Goal: Task Accomplishment & Management: Use online tool/utility

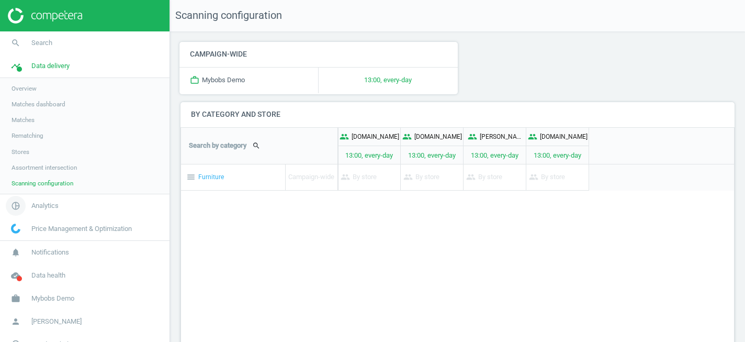
click at [43, 210] on link "pie_chart_outlined Analytics" at bounding box center [85, 205] width 170 height 23
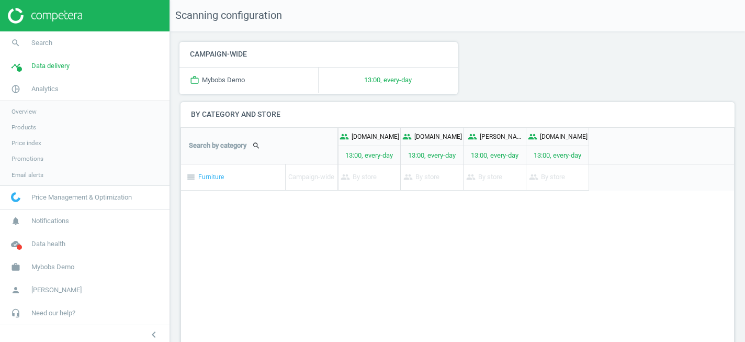
click at [27, 130] on span "Products" at bounding box center [24, 127] width 25 height 8
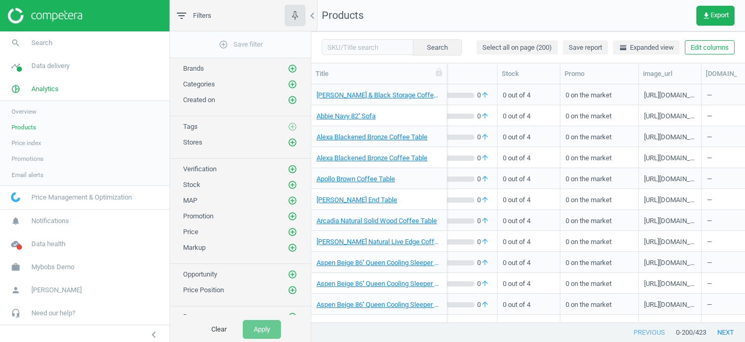
scroll to position [0, 405]
click at [27, 108] on span "Overview" at bounding box center [24, 111] width 25 height 8
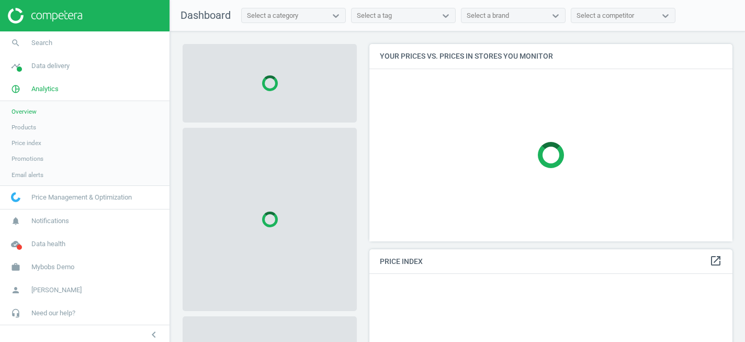
scroll to position [198, 364]
click at [27, 130] on span "Products" at bounding box center [24, 127] width 25 height 8
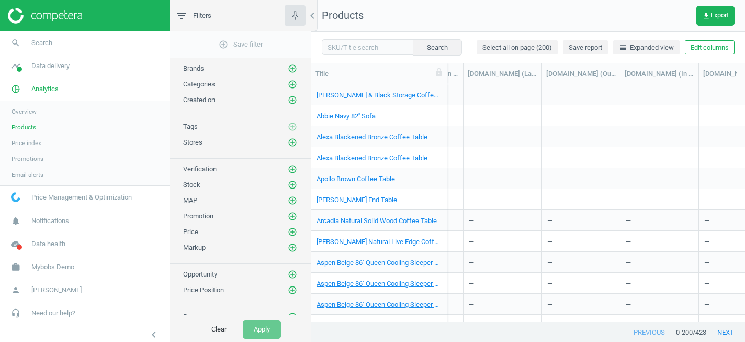
scroll to position [0, 1404]
click at [694, 50] on button "Edit columns" at bounding box center [710, 47] width 50 height 15
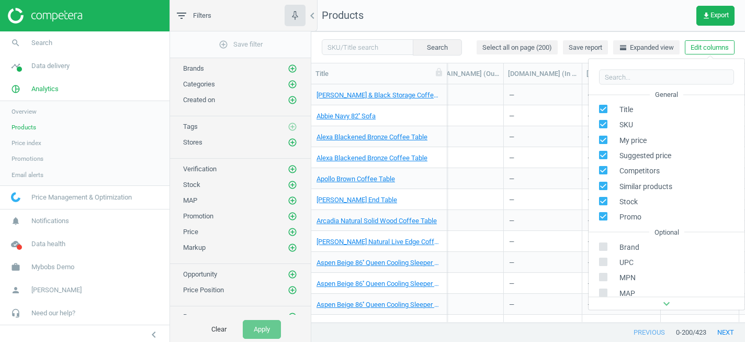
click at [604, 246] on input "checkbox" at bounding box center [603, 246] width 7 height 7
checkbox input "true"
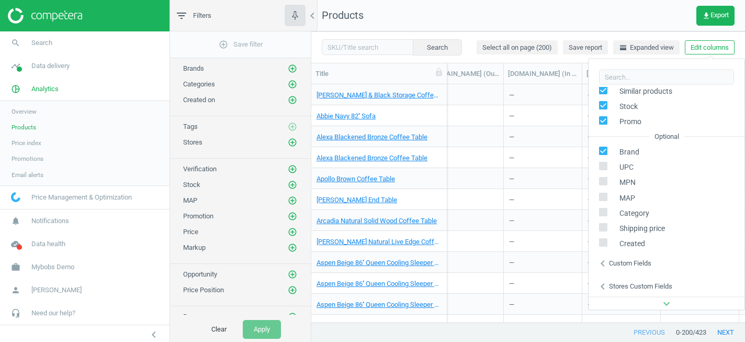
scroll to position [97, 0]
click at [55, 266] on span "Mybobs Demo" at bounding box center [52, 266] width 43 height 9
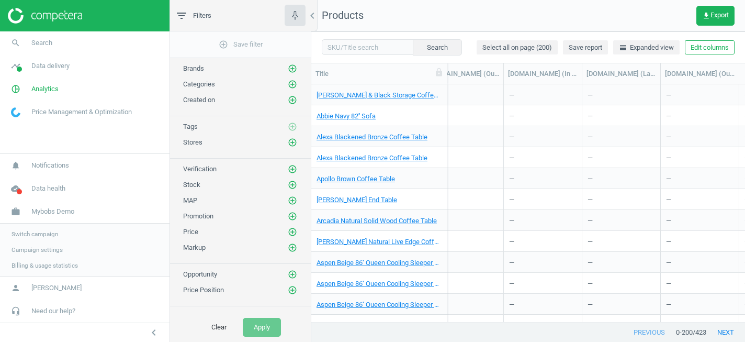
click at [46, 235] on span "Switch campaign" at bounding box center [35, 234] width 47 height 8
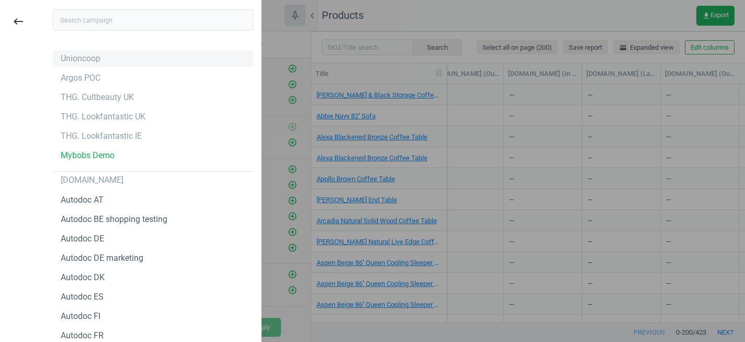
click at [83, 64] on div "Unioncoop" at bounding box center [153, 58] width 201 height 17
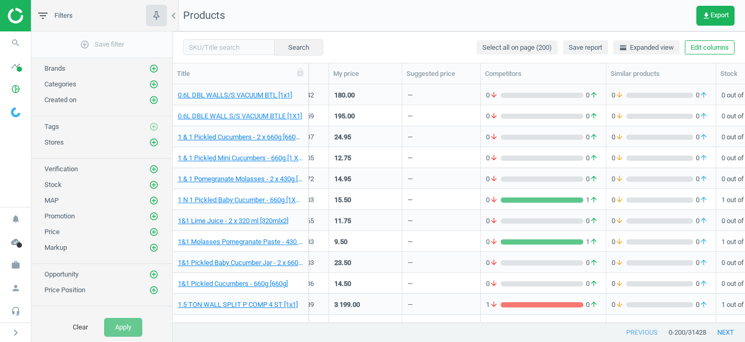
scroll to position [0, 232]
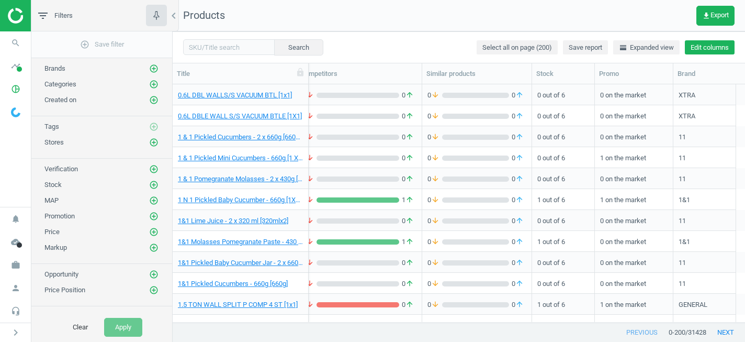
click at [707, 51] on button "Edit columns" at bounding box center [710, 47] width 50 height 15
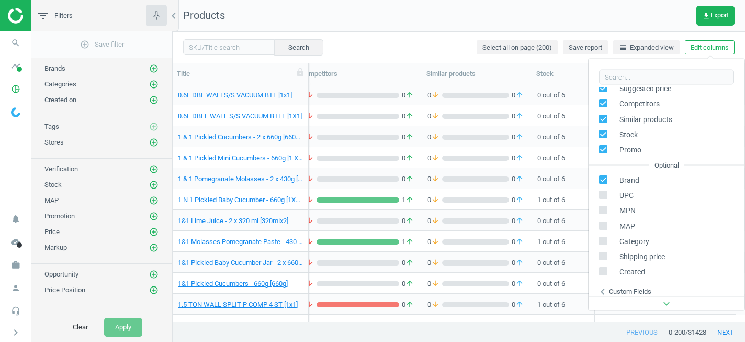
scroll to position [142, 0]
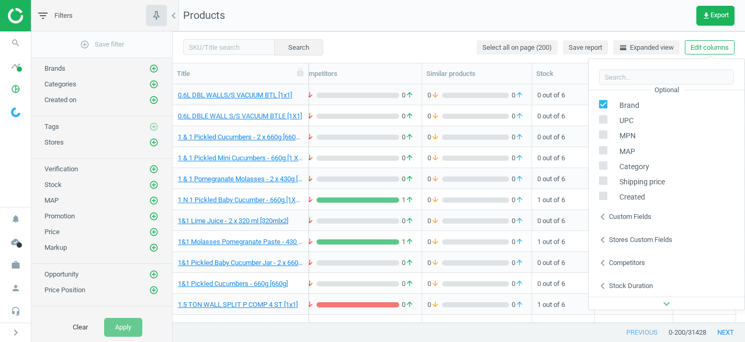
click at [642, 214] on div "Custom fields" at bounding box center [630, 216] width 42 height 9
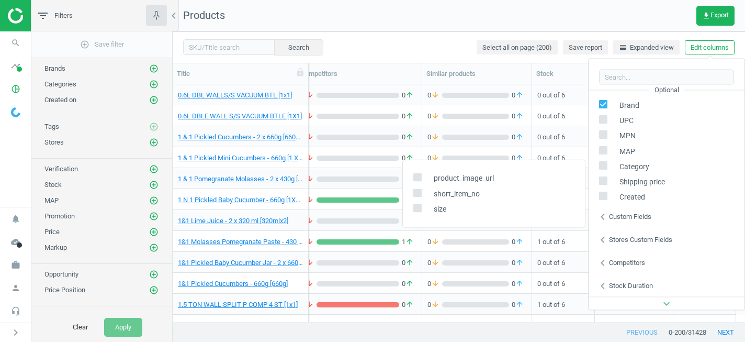
click at [438, 210] on span "size" at bounding box center [438, 209] width 18 height 10
copy span "size"
click at [435, 44] on div "Search Select all on page (200) Save report horizontal_split Expanded view Edit…" at bounding box center [459, 46] width 573 height 31
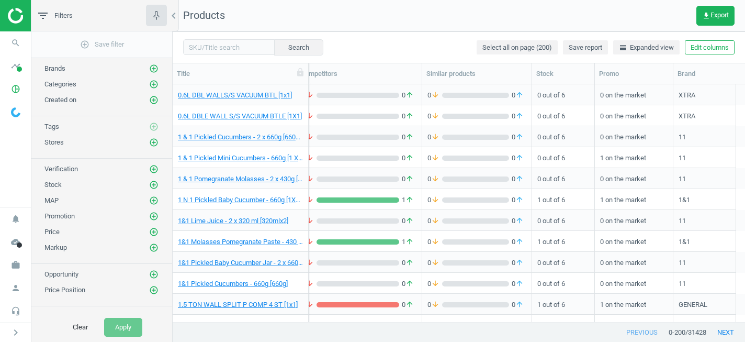
scroll to position [0, 232]
click at [719, 49] on button "Edit columns" at bounding box center [710, 47] width 50 height 15
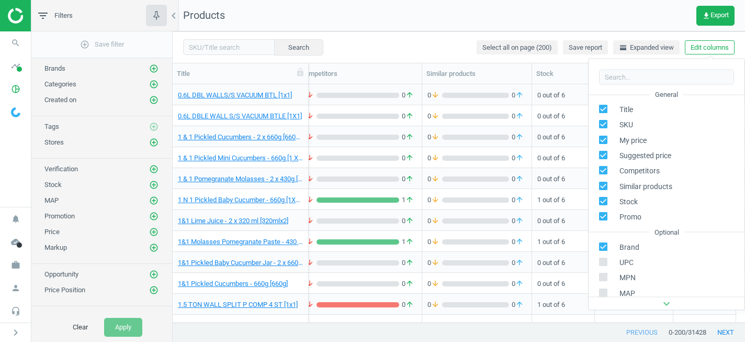
click at [621, 263] on span "UPC" at bounding box center [624, 262] width 19 height 10
click at [603, 260] on input "checkbox" at bounding box center [603, 261] width 7 height 7
checkbox input "true"
click at [555, 222] on div "0 out of 6" at bounding box center [564, 220] width 52 height 18
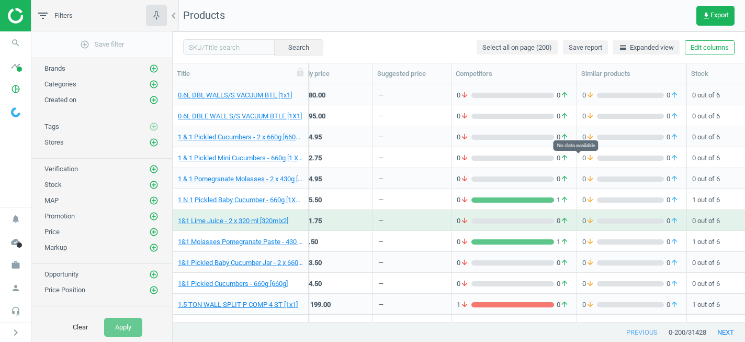
scroll to position [0, 294]
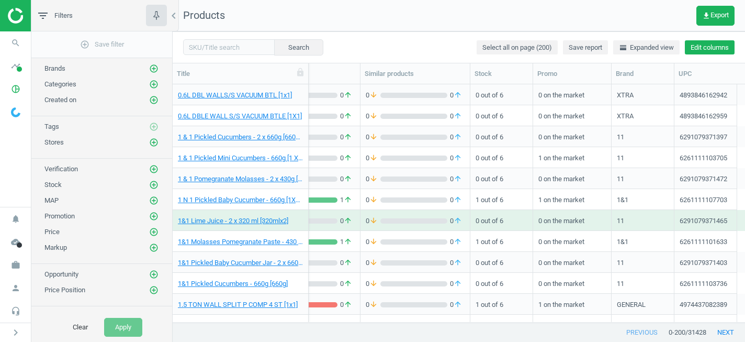
click at [711, 47] on button "Edit columns" at bounding box center [710, 47] width 50 height 15
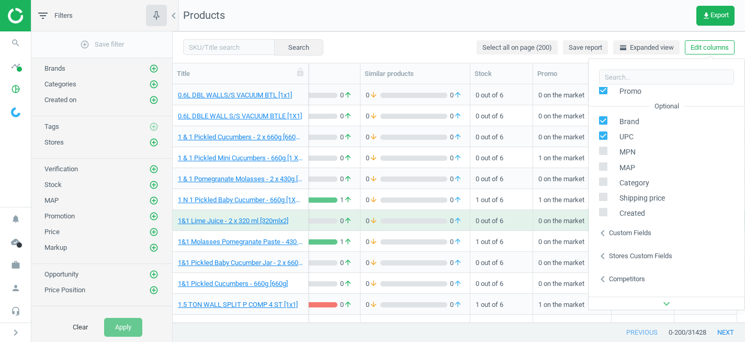
scroll to position [140, 0]
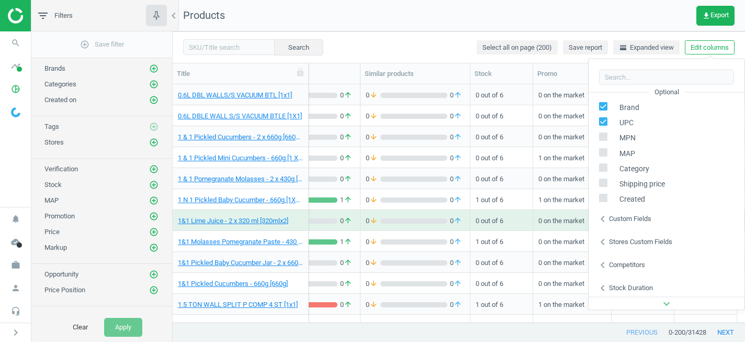
click at [635, 219] on div "Custom fields" at bounding box center [630, 218] width 42 height 9
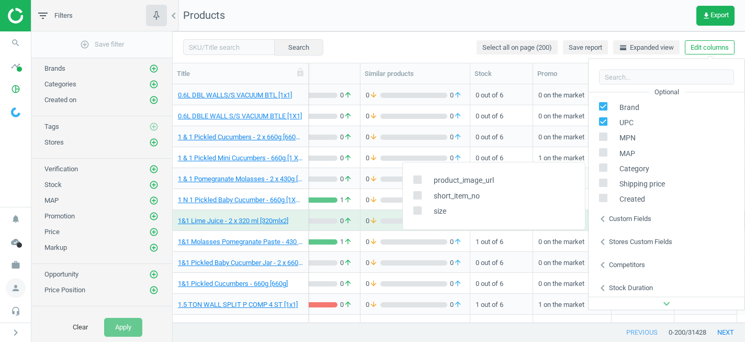
click at [17, 288] on icon "person" at bounding box center [16, 288] width 20 height 20
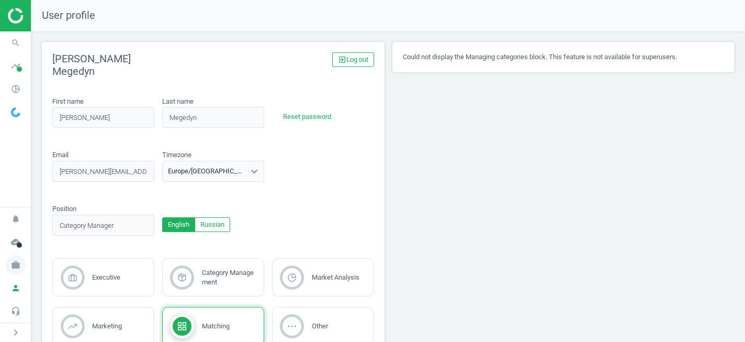
click at [15, 265] on icon "work" at bounding box center [16, 265] width 20 height 20
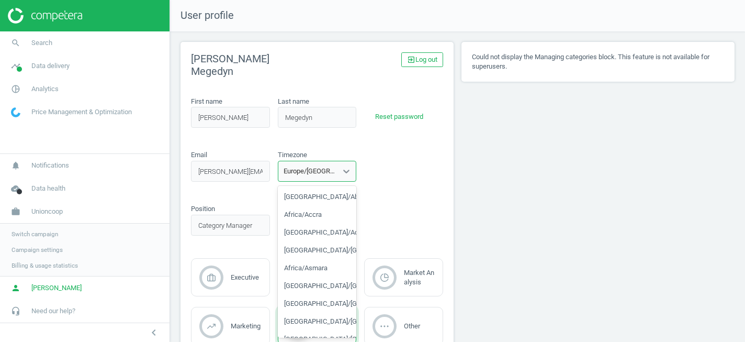
click at [305, 168] on div "Europe/Kiev" at bounding box center [311, 170] width 55 height 9
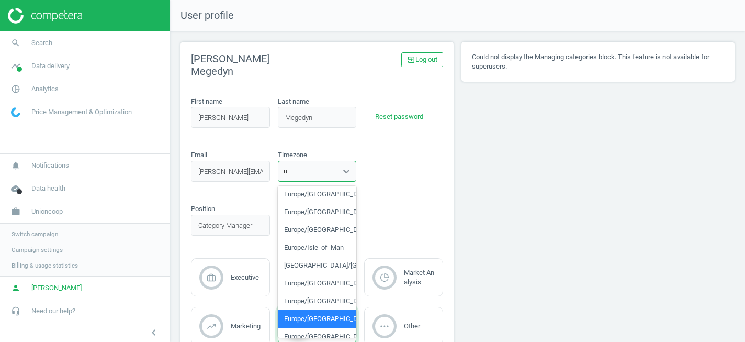
type input "ut"
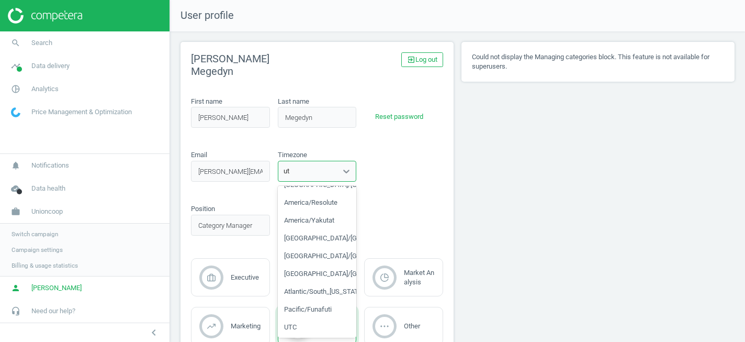
scroll to position [48, 0]
click at [292, 327] on div "UTC" at bounding box center [317, 327] width 79 height 18
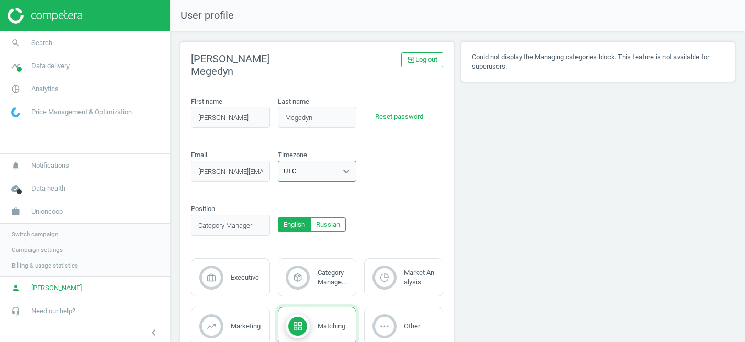
scroll to position [66, 0]
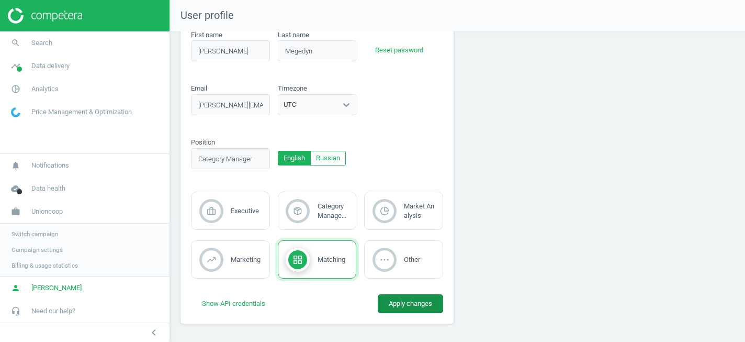
click at [405, 305] on button "Apply changes" at bounding box center [410, 303] width 65 height 19
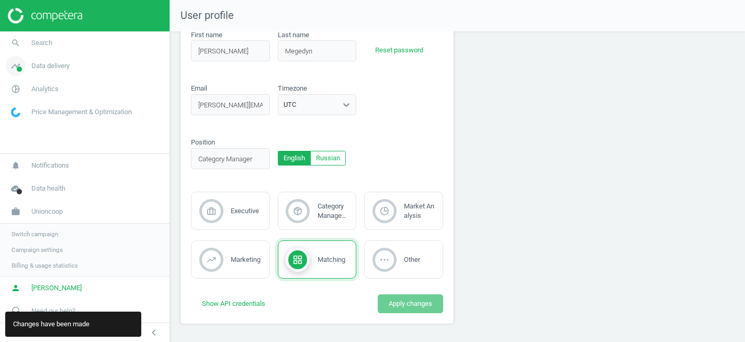
click at [57, 66] on span "Data delivery" at bounding box center [50, 65] width 38 height 9
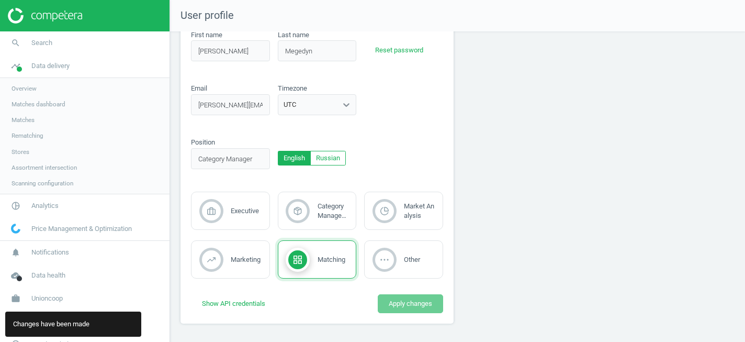
click at [35, 186] on span "Scanning configuration" at bounding box center [43, 183] width 62 height 8
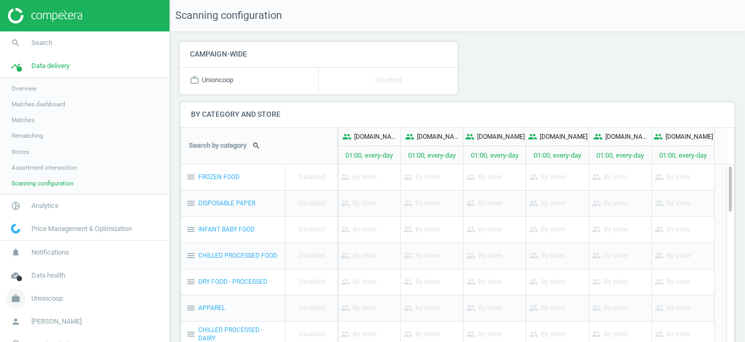
click at [52, 297] on span "Unioncoop" at bounding box center [46, 298] width 31 height 9
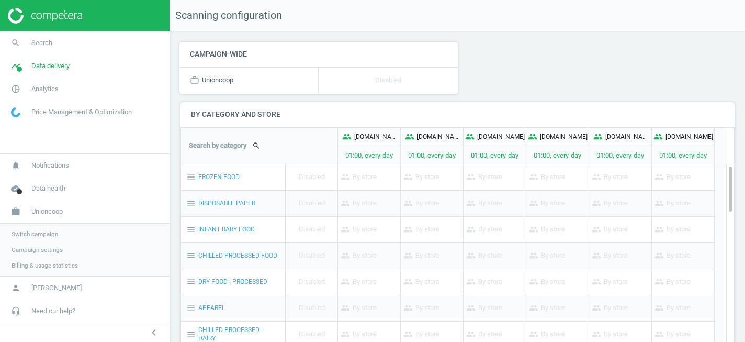
click at [40, 234] on span "Switch campaign" at bounding box center [35, 234] width 47 height 8
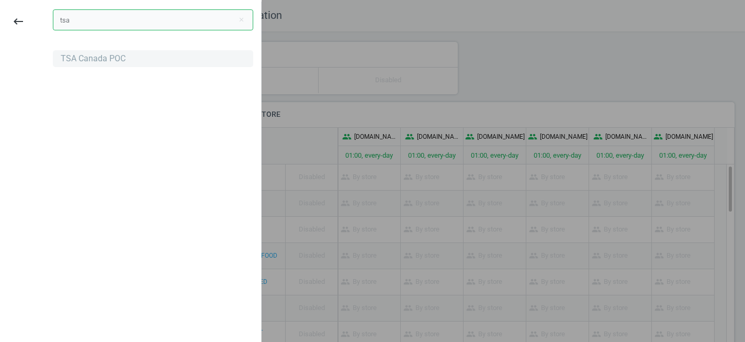
type input "tsa"
click at [79, 63] on div "TSA Canada POC" at bounding box center [93, 59] width 65 height 12
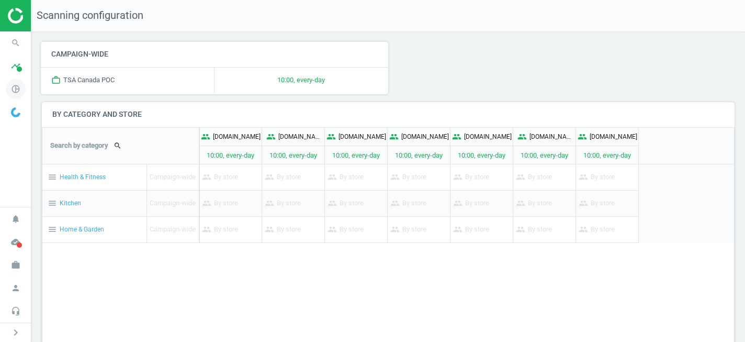
click at [15, 90] on icon "pie_chart_outlined" at bounding box center [16, 89] width 20 height 20
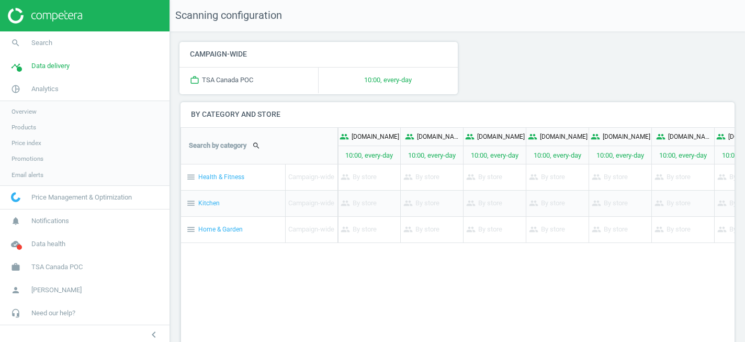
click at [27, 125] on span "Products" at bounding box center [24, 127] width 25 height 8
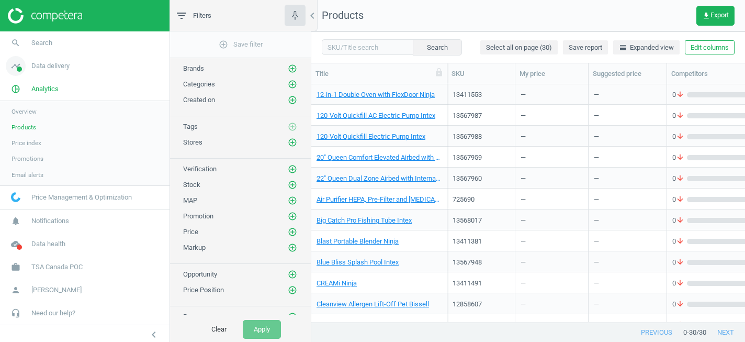
click at [58, 70] on span "Data delivery" at bounding box center [50, 65] width 38 height 9
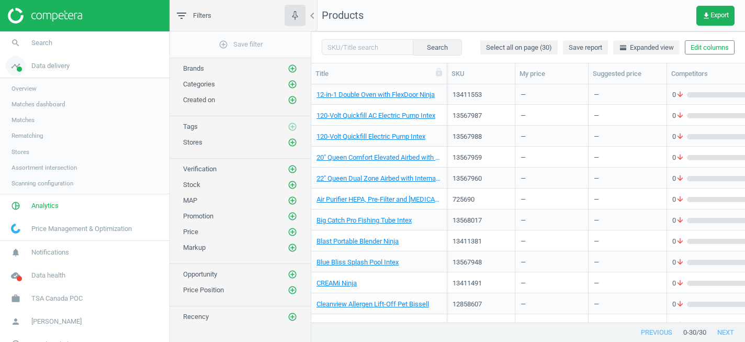
click at [58, 70] on span "Data delivery" at bounding box center [50, 65] width 38 height 9
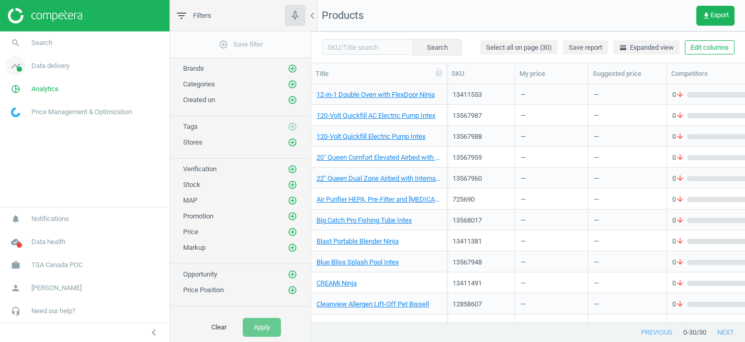
click at [49, 66] on span "Data delivery" at bounding box center [50, 65] width 38 height 9
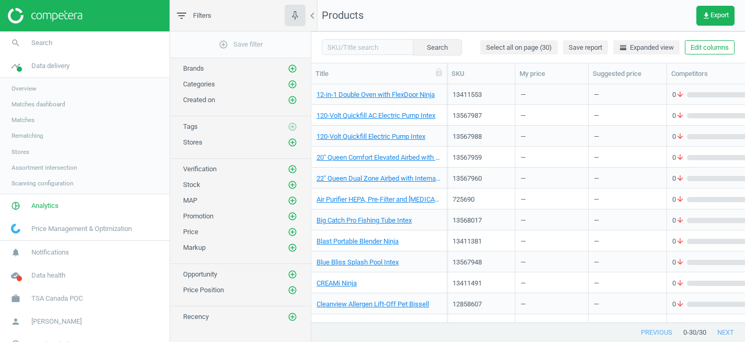
click at [25, 121] on span "Matches" at bounding box center [23, 120] width 23 height 8
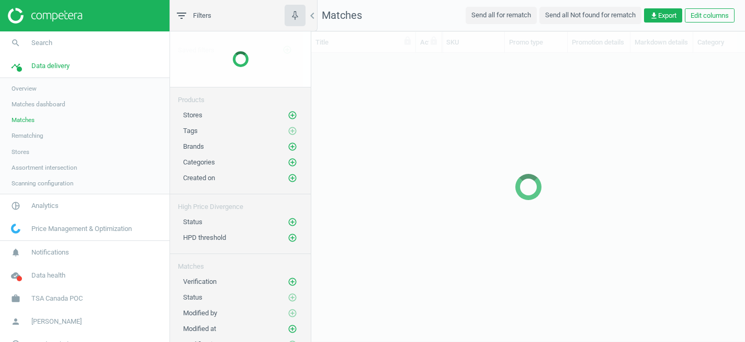
scroll to position [269, 434]
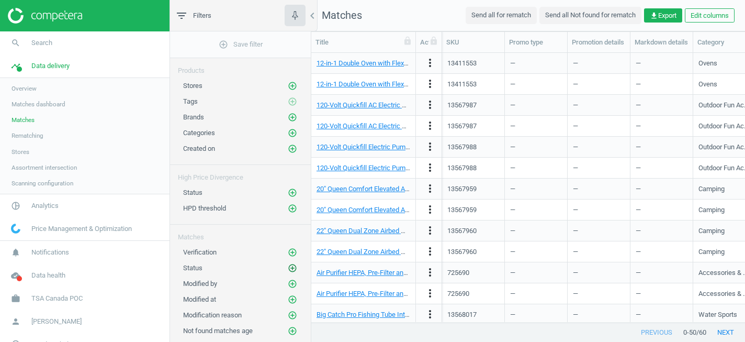
click at [295, 270] on icon "add_circle_outline" at bounding box center [292, 267] width 9 height 9
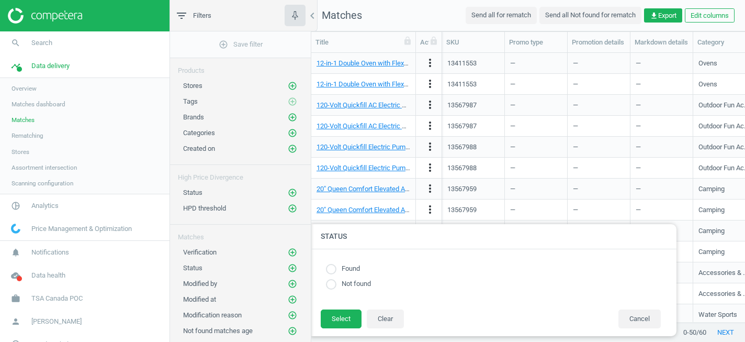
click at [348, 281] on label "Not found" at bounding box center [354, 284] width 35 height 10
click at [340, 291] on div "Found Not found" at bounding box center [494, 279] width 346 height 39
click at [332, 284] on input "radio" at bounding box center [331, 284] width 10 height 10
radio input "true"
click at [341, 310] on button "Select" at bounding box center [341, 318] width 41 height 19
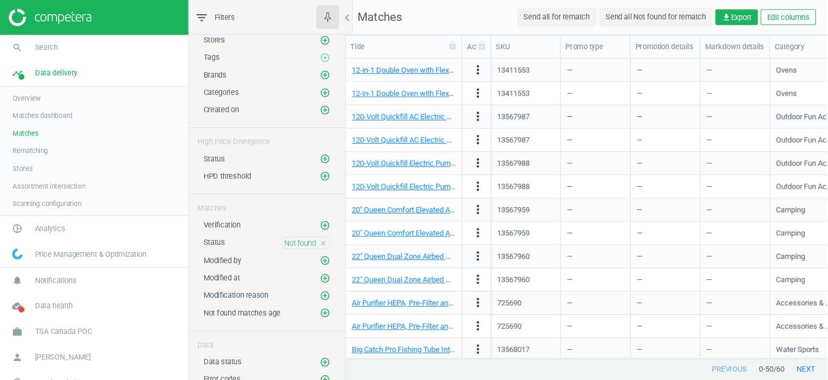
scroll to position [0, 0]
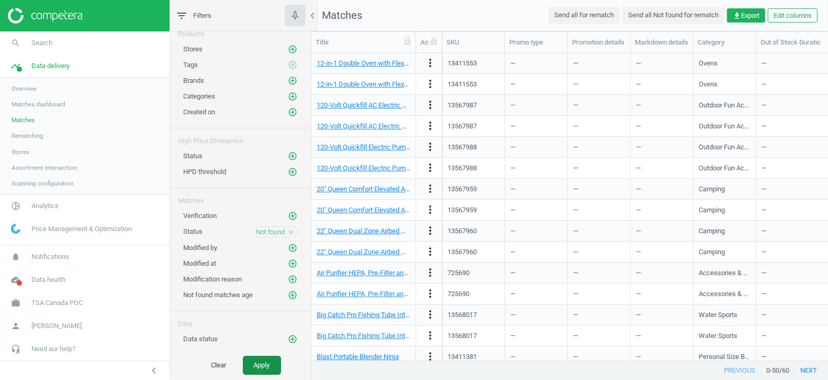
click at [268, 341] on button "Apply" at bounding box center [262, 364] width 38 height 19
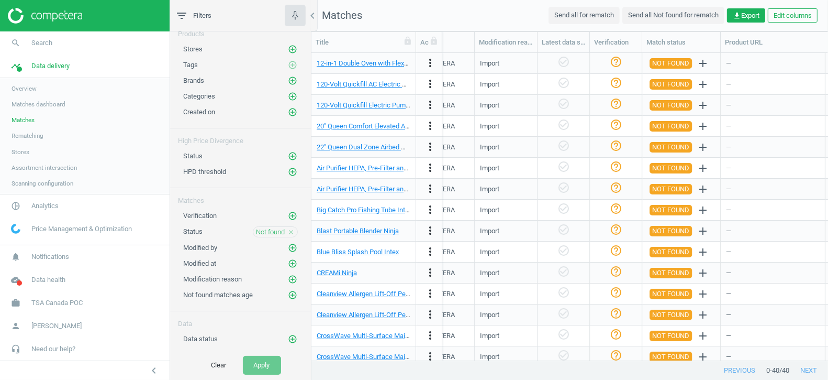
scroll to position [0, 1014]
click at [401, 63] on link "12-in-1 Double Oven with FlexDoor Ninja" at bounding box center [376, 63] width 118 height 8
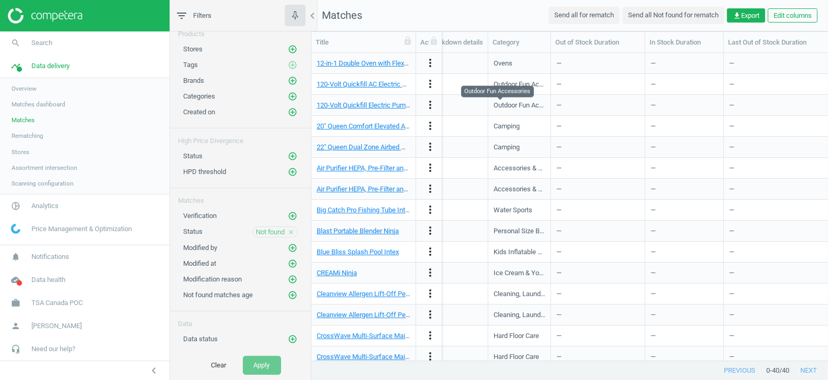
scroll to position [0, 0]
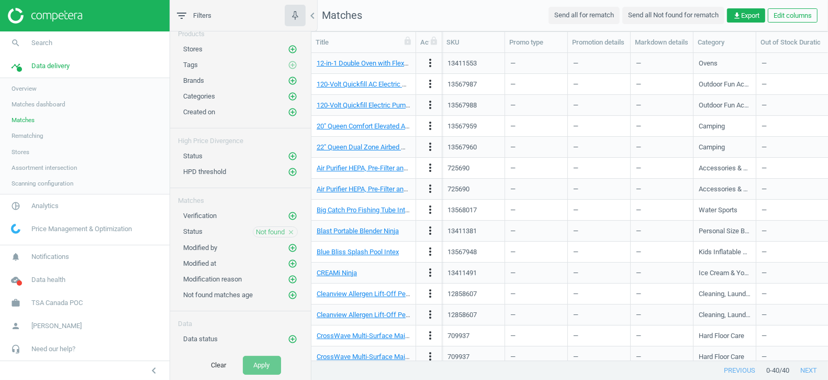
click at [291, 228] on icon "close" at bounding box center [290, 231] width 7 height 7
click at [292, 46] on icon "add_circle_outline" at bounding box center [292, 49] width 9 height 9
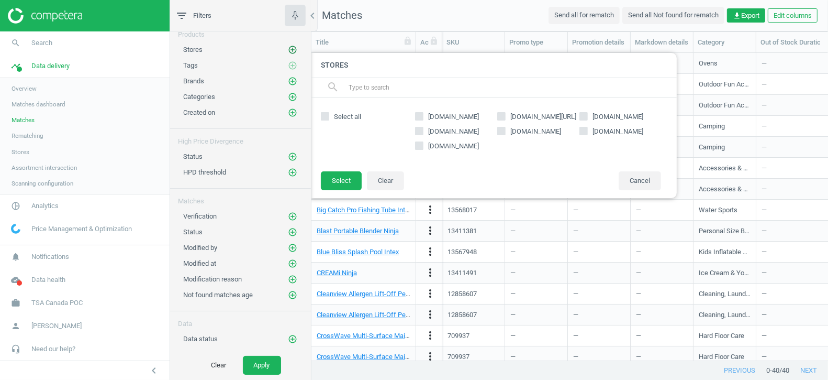
click at [292, 46] on icon "add_circle_outline" at bounding box center [292, 49] width 9 height 9
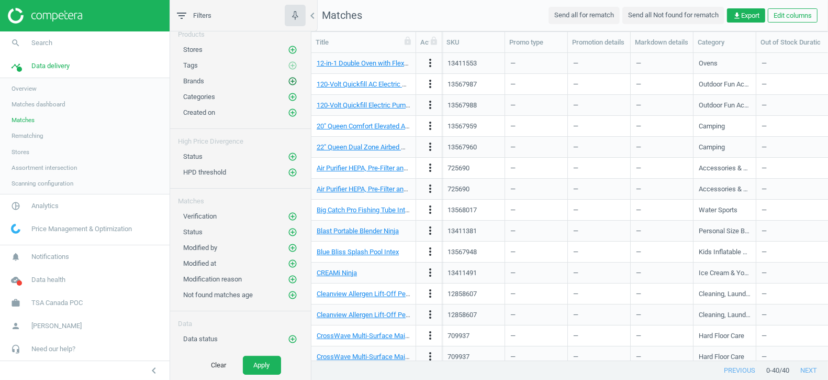
click at [292, 77] on icon "add_circle_outline" at bounding box center [292, 80] width 9 height 9
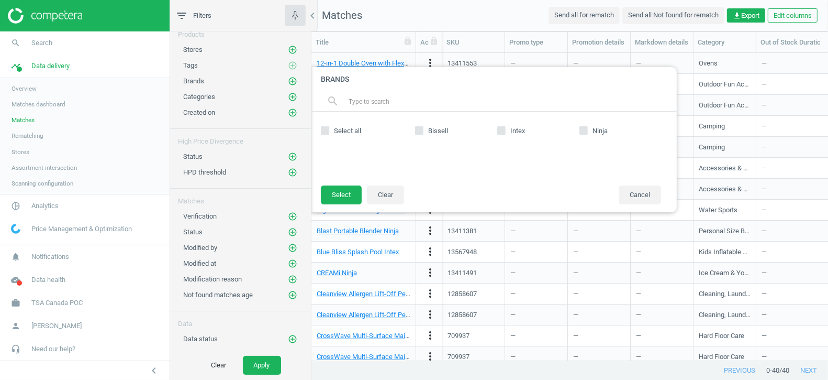
click at [421, 127] on input "Bissell" at bounding box center [419, 130] width 7 height 7
checkbox input "true"
click at [340, 192] on button "Select" at bounding box center [341, 194] width 41 height 19
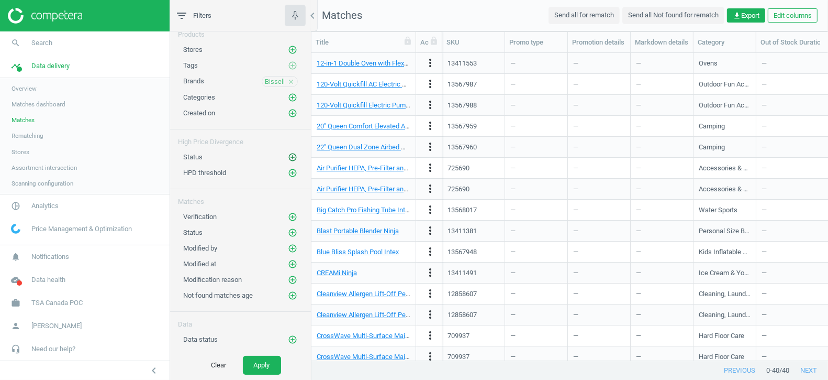
click at [291, 152] on icon "add_circle_outline" at bounding box center [292, 156] width 9 height 9
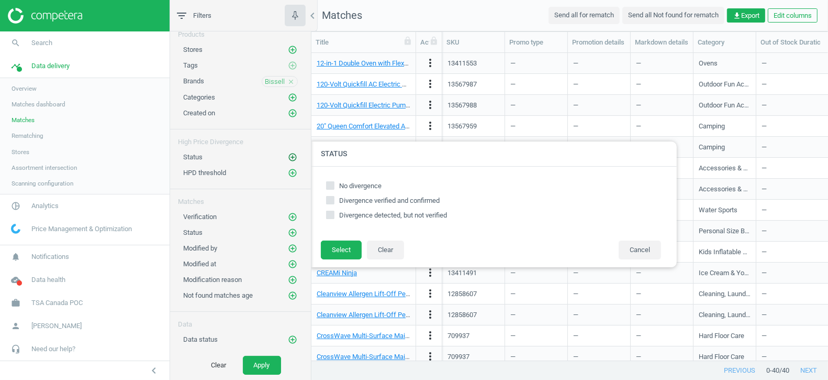
click at [291, 152] on icon "add_circle_outline" at bounding box center [292, 156] width 9 height 9
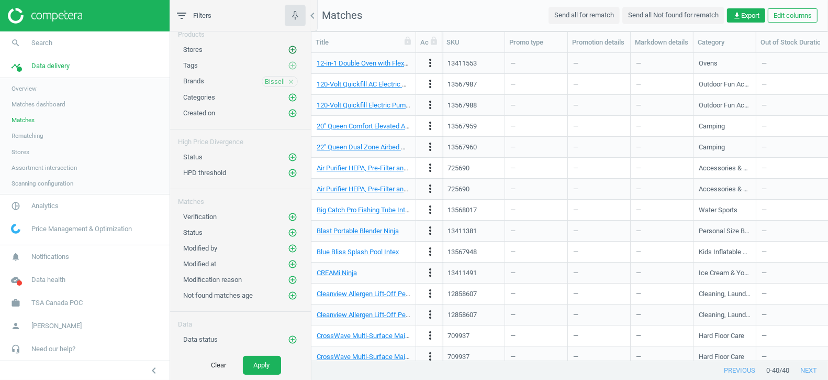
click at [294, 49] on icon "add_circle_outline" at bounding box center [292, 49] width 9 height 9
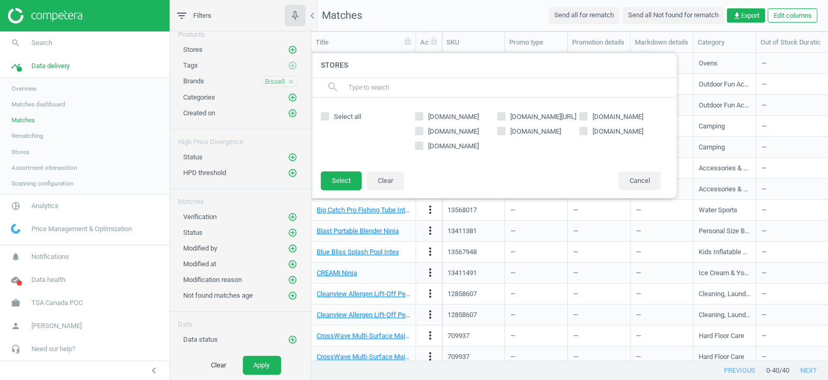
click at [442, 119] on span "homedepot.ca" at bounding box center [453, 116] width 55 height 9
click at [423, 119] on input "homedepot.ca" at bounding box center [419, 116] width 7 height 7
checkbox input "true"
click at [595, 132] on span "ninjakitchen.ca" at bounding box center [618, 131] width 55 height 9
click at [587, 132] on input "ninjakitchen.ca" at bounding box center [583, 130] width 7 height 7
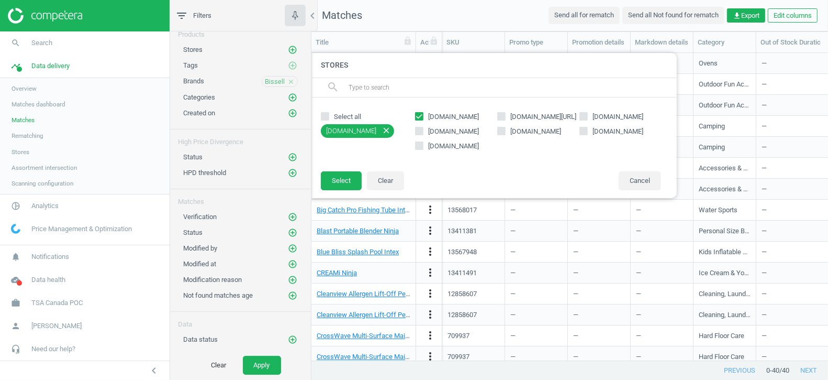
checkbox input "true"
click at [339, 181] on button "Select" at bounding box center [341, 180] width 41 height 19
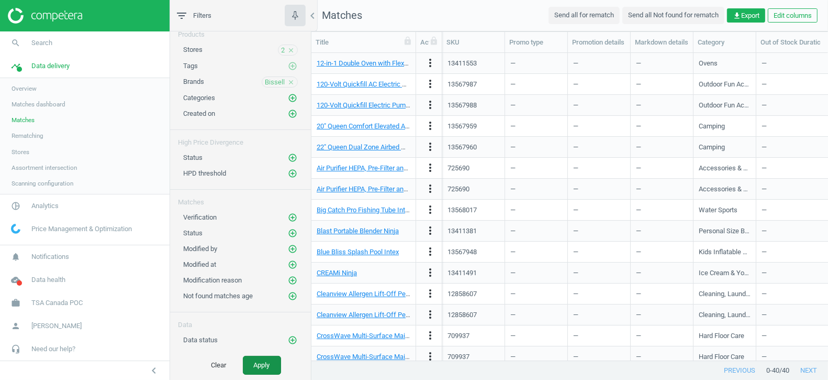
click at [265, 341] on button "Apply" at bounding box center [262, 364] width 38 height 19
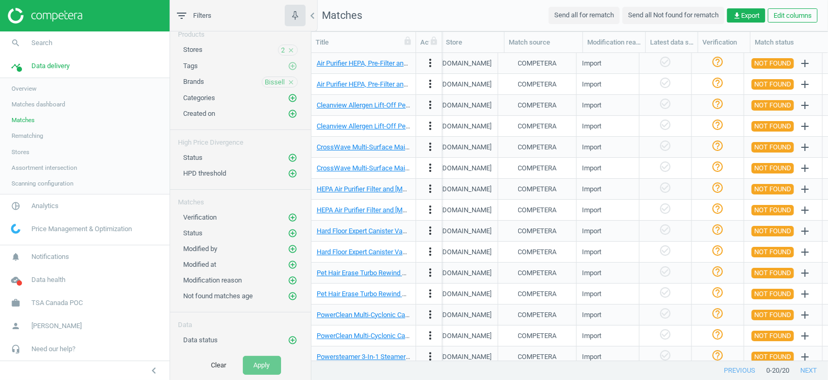
scroll to position [0, 906]
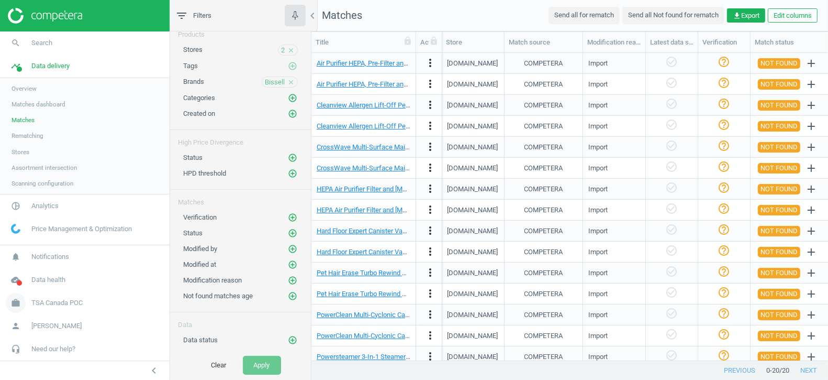
click at [54, 304] on span "TSA Canada POC" at bounding box center [56, 302] width 51 height 9
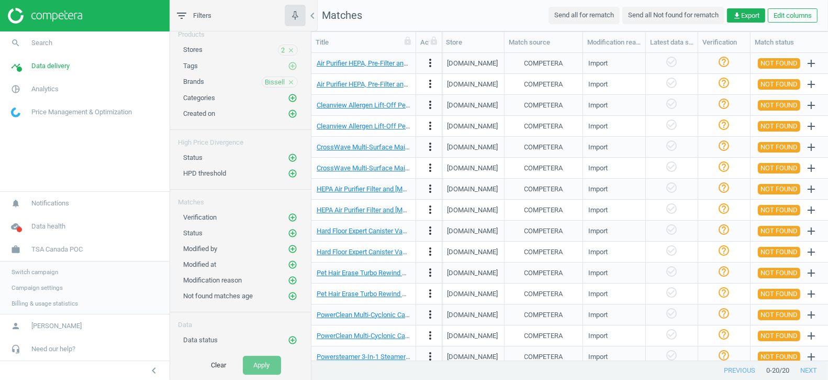
click at [35, 273] on span "Switch campaign" at bounding box center [35, 272] width 47 height 8
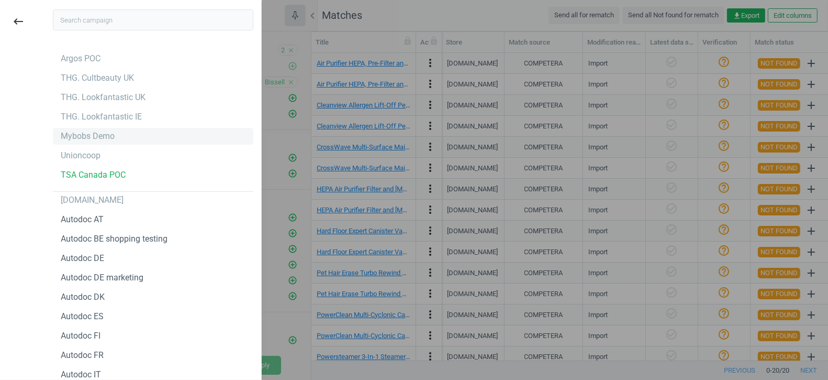
click at [83, 139] on div "Mybobs Demo" at bounding box center [88, 136] width 54 height 12
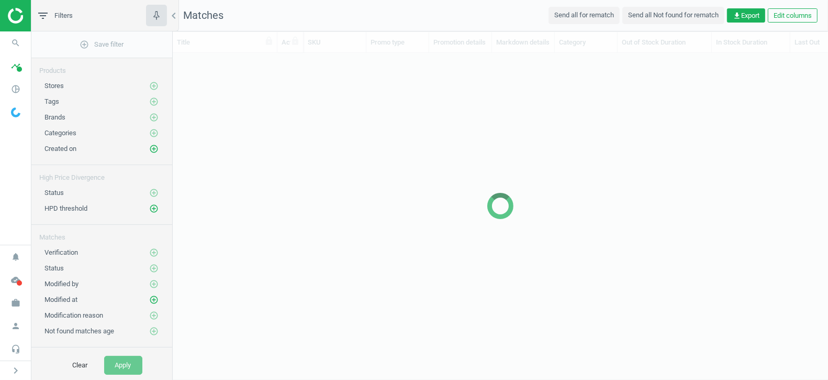
scroll to position [308, 655]
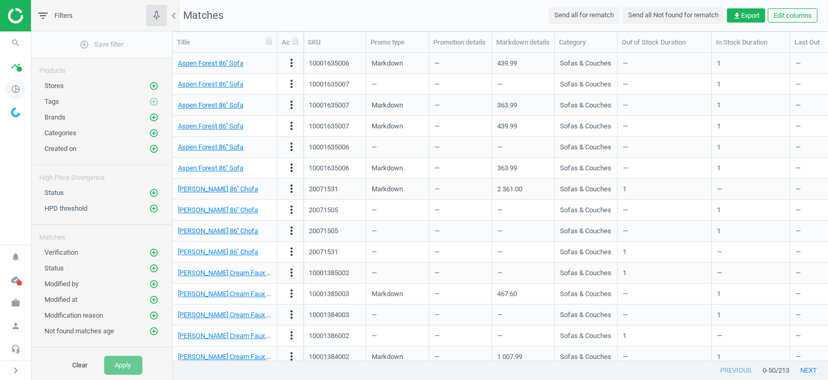
click at [15, 89] on icon "pie_chart_outlined" at bounding box center [16, 89] width 20 height 20
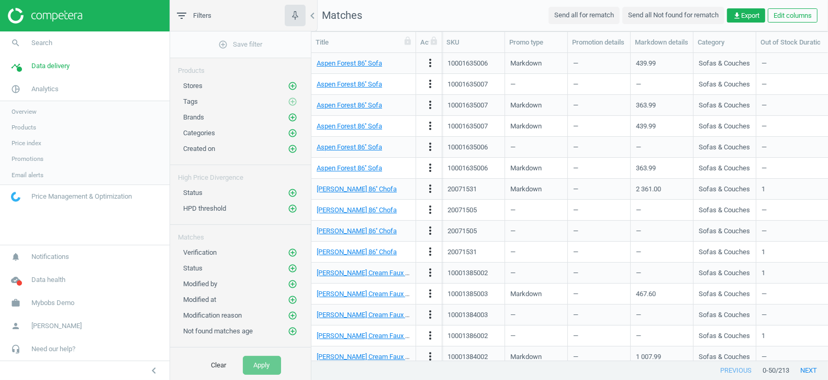
scroll to position [308, 517]
click at [32, 110] on span "Overview" at bounding box center [24, 111] width 25 height 8
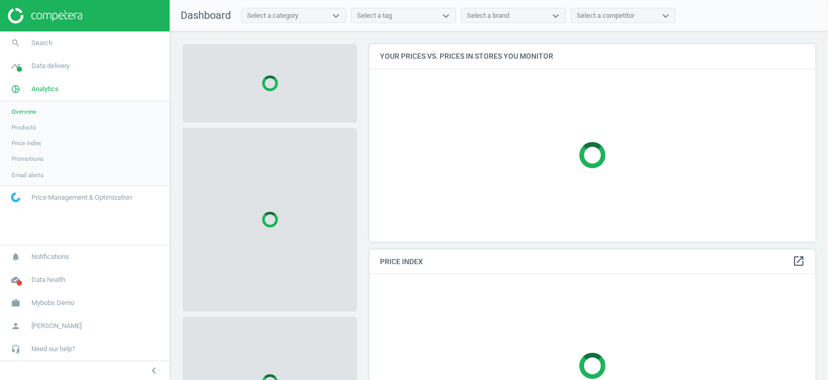
scroll to position [197, 447]
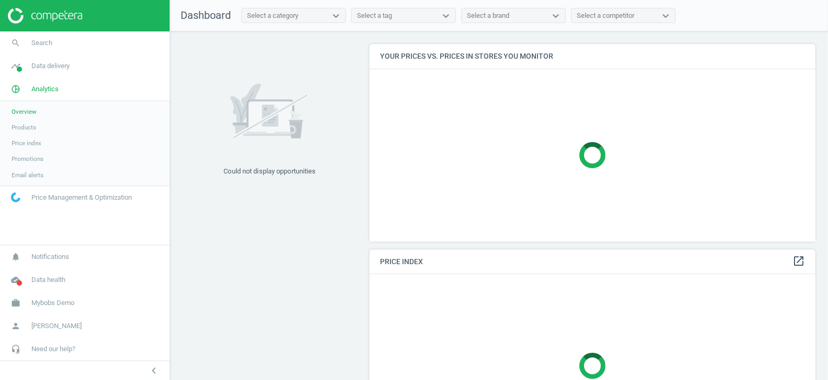
click at [35, 127] on span "Products" at bounding box center [24, 127] width 25 height 8
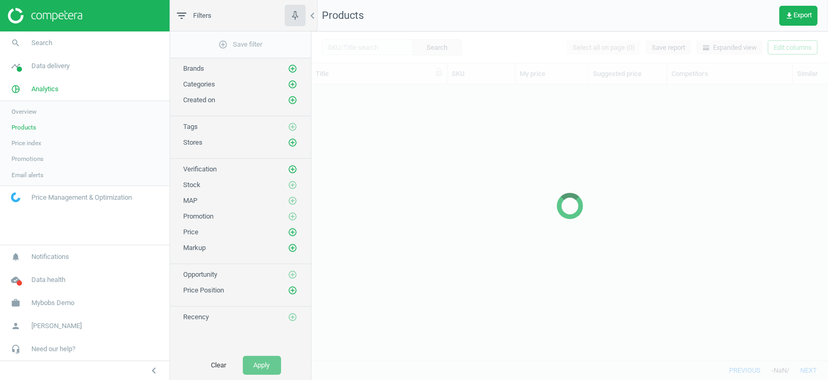
scroll to position [276, 517]
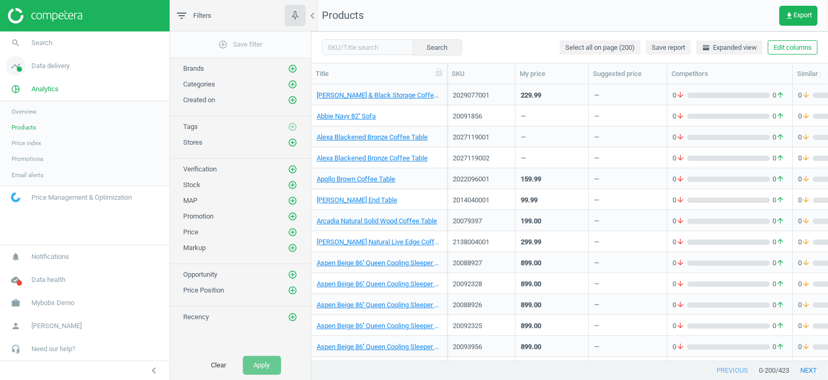
click at [47, 65] on span "Data delivery" at bounding box center [50, 65] width 38 height 9
click at [29, 118] on span "Matches" at bounding box center [23, 120] width 23 height 8
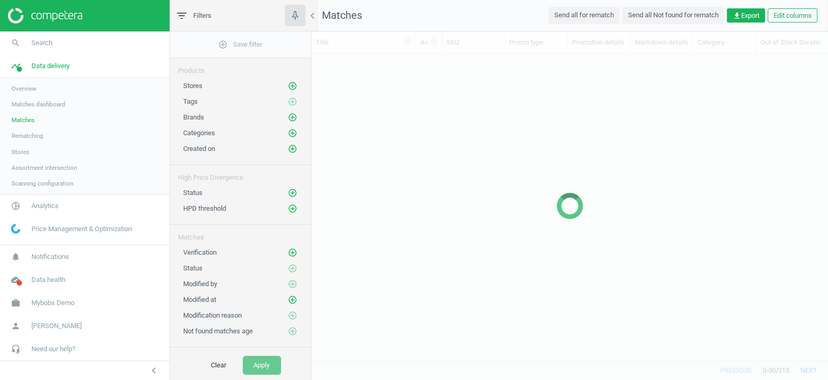
scroll to position [308, 517]
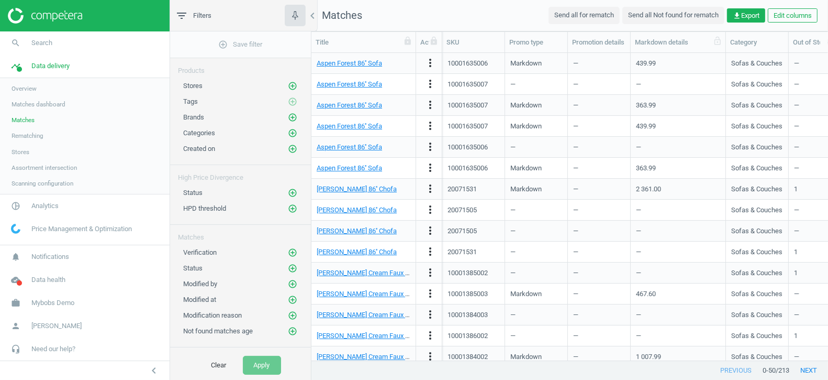
drag, startPoint x: 693, startPoint y: 47, endPoint x: 725, endPoint y: 47, distance: 31.9
click at [725, 47] on div at bounding box center [725, 42] width 10 height 20
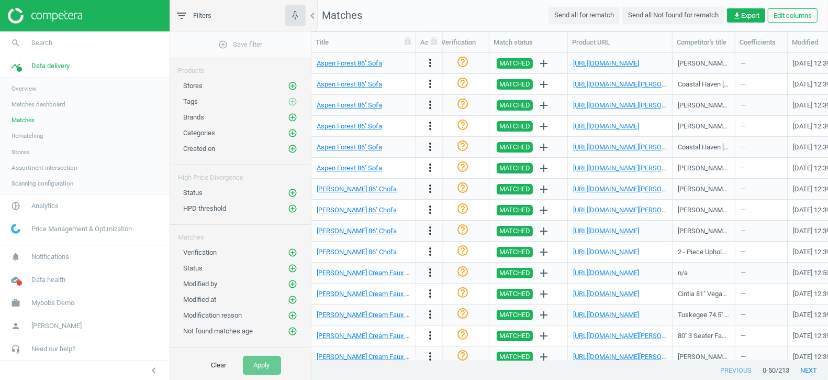
scroll to position [0, 1152]
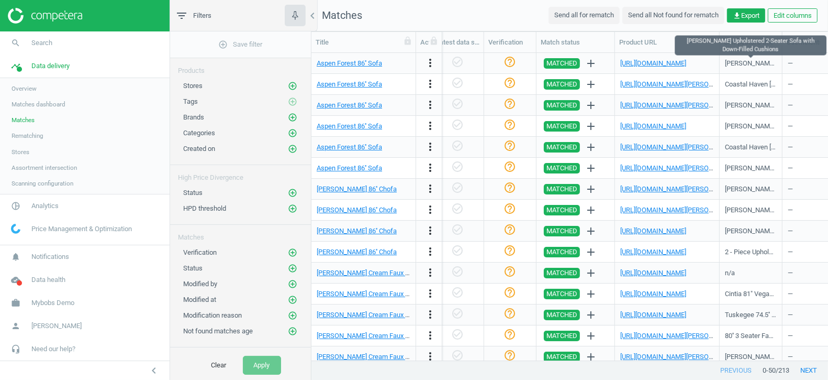
click at [751, 67] on div "Jax Chenille Upholstered 2-Seater Sofa with Down-Filled Cushions" at bounding box center [751, 63] width 52 height 9
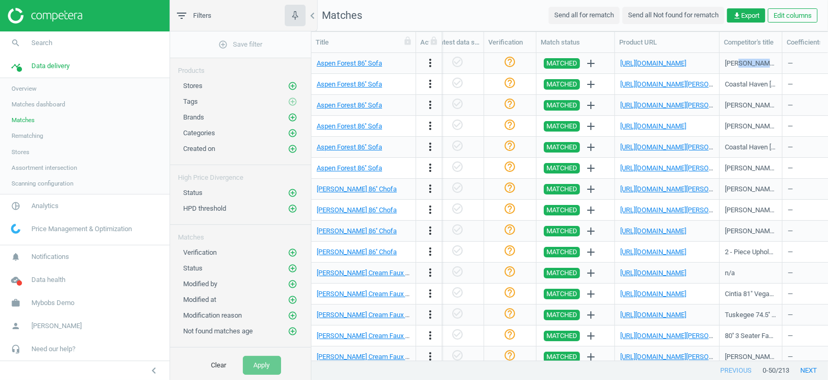
click at [751, 67] on div "Jax Chenille Upholstered 2-Seater Sofa with Down-Filled Cushions" at bounding box center [751, 63] width 52 height 9
click at [798, 66] on div "—" at bounding box center [808, 63] width 41 height 18
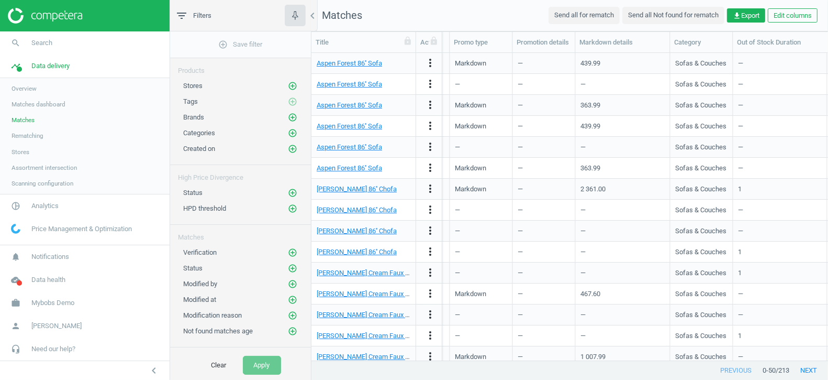
scroll to position [0, 0]
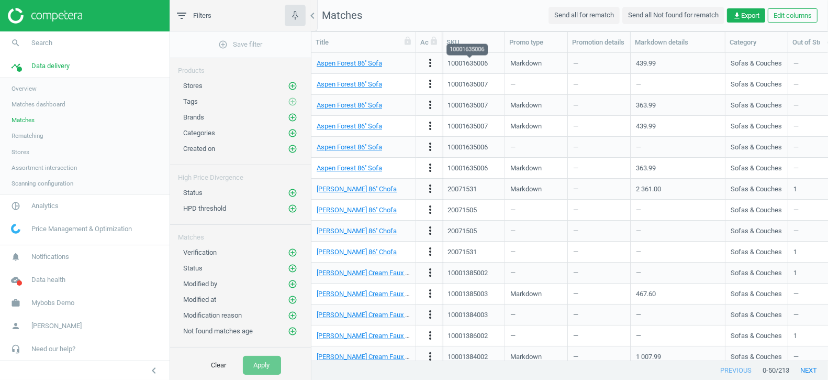
click at [455, 62] on div "10001635006" at bounding box center [468, 63] width 40 height 9
copy div "10001635006"
click at [37, 201] on span "Analytics" at bounding box center [44, 205] width 27 height 9
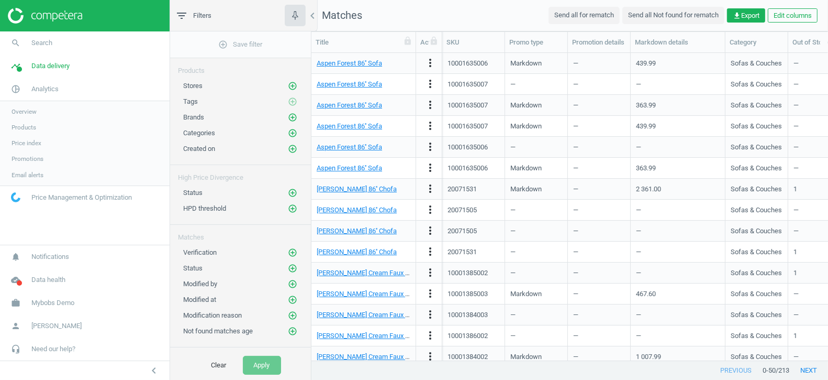
click at [23, 128] on span "Products" at bounding box center [24, 127] width 25 height 8
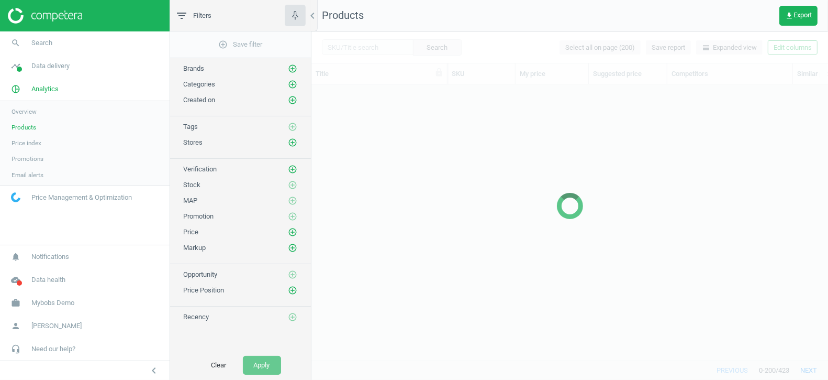
scroll to position [276, 517]
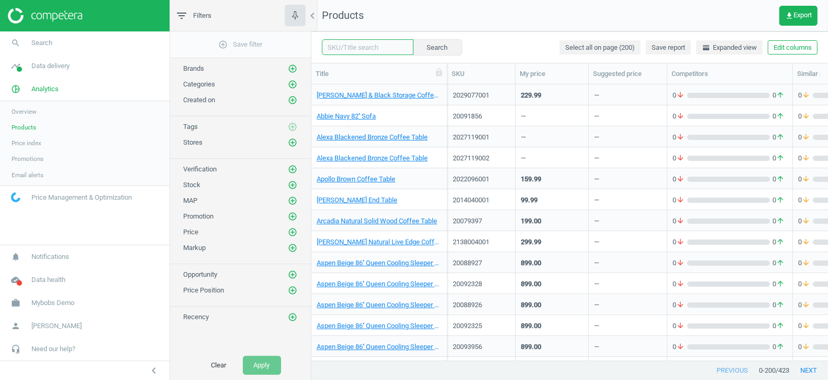
click at [349, 49] on input "text" at bounding box center [368, 47] width 92 height 16
paste input "10001635006"
type input "10001635006"
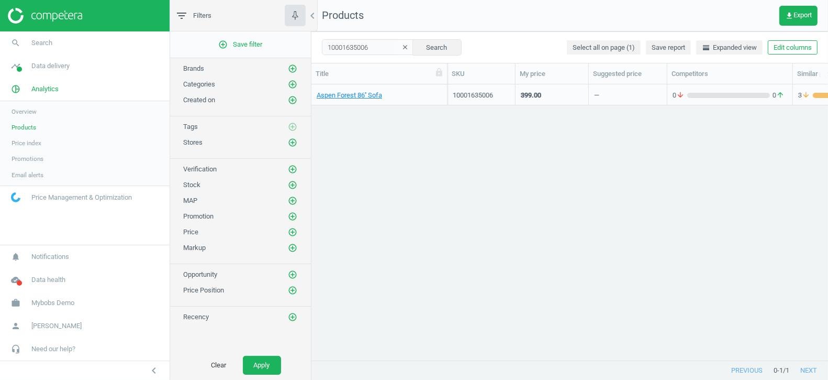
click at [563, 92] on div "399.00" at bounding box center [552, 94] width 62 height 18
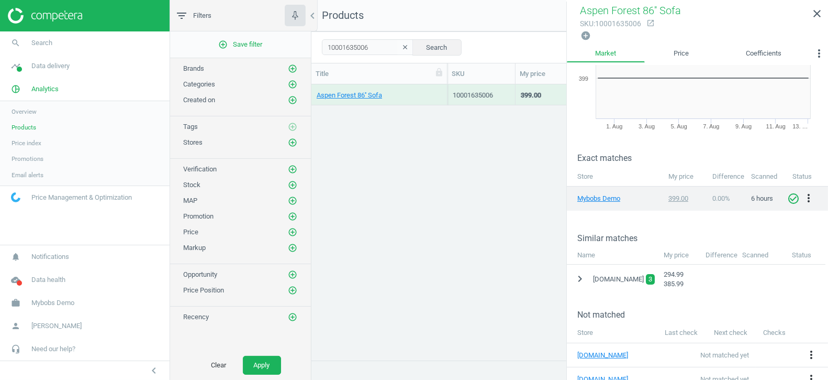
scroll to position [92, 0]
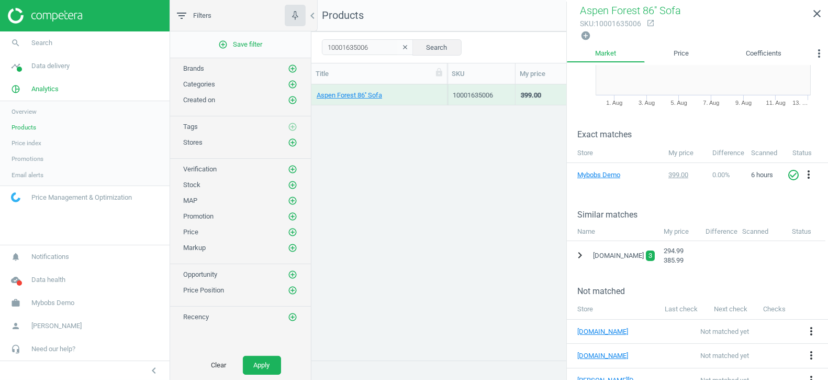
click at [581, 254] on icon "chevron_right" at bounding box center [580, 255] width 13 height 13
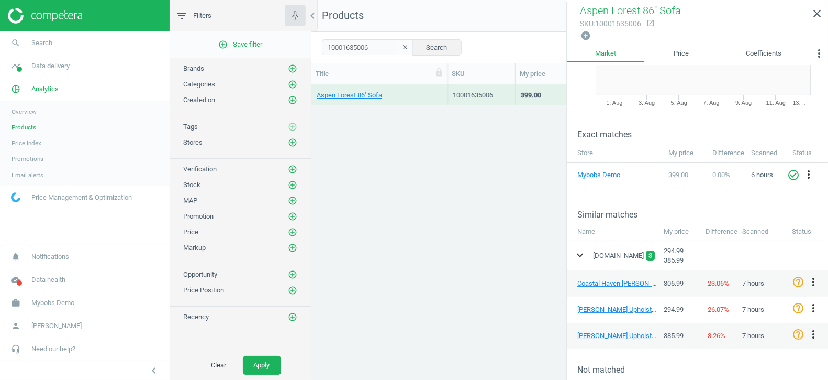
click at [581, 254] on icon "expand_more" at bounding box center [580, 255] width 13 height 13
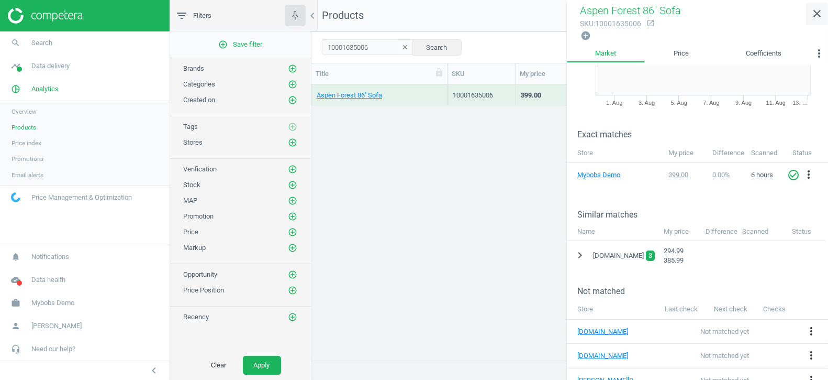
click at [816, 14] on icon "close" at bounding box center [817, 13] width 13 height 13
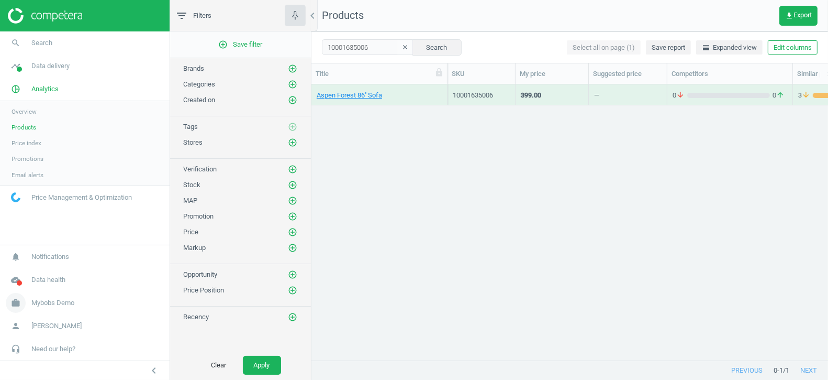
click at [42, 306] on span "Mybobs Demo" at bounding box center [52, 302] width 43 height 9
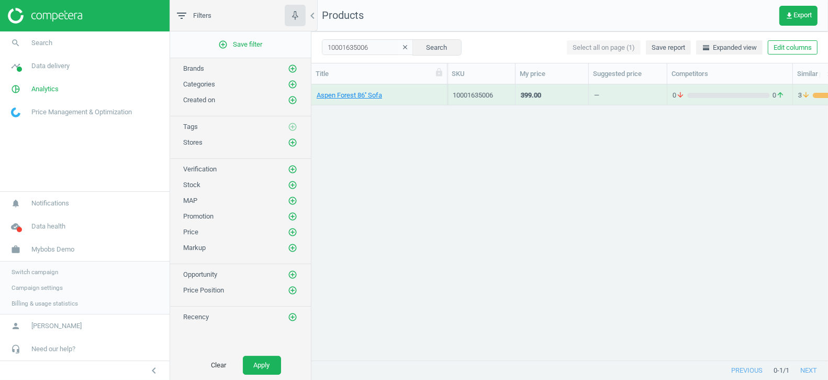
click at [34, 272] on span "Switch campaign" at bounding box center [35, 272] width 47 height 8
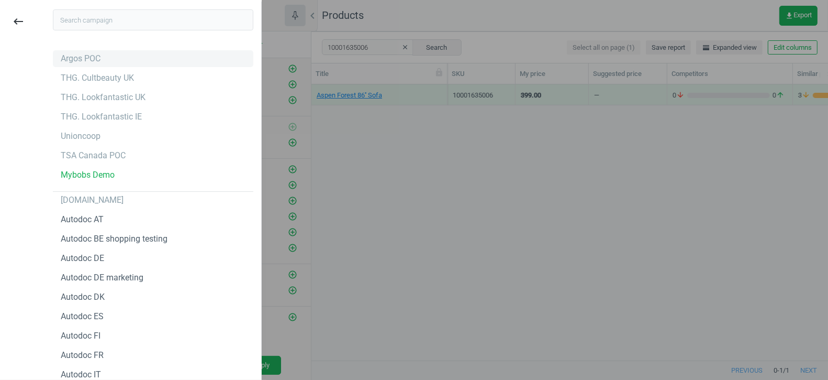
click at [81, 55] on div "Argos POC" at bounding box center [81, 59] width 40 height 12
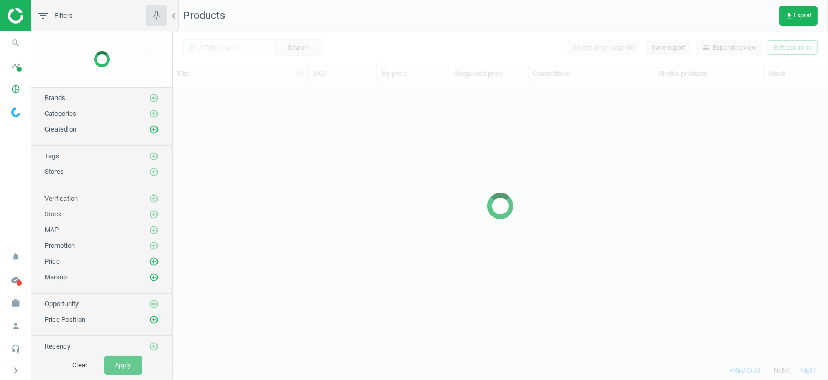
scroll to position [276, 655]
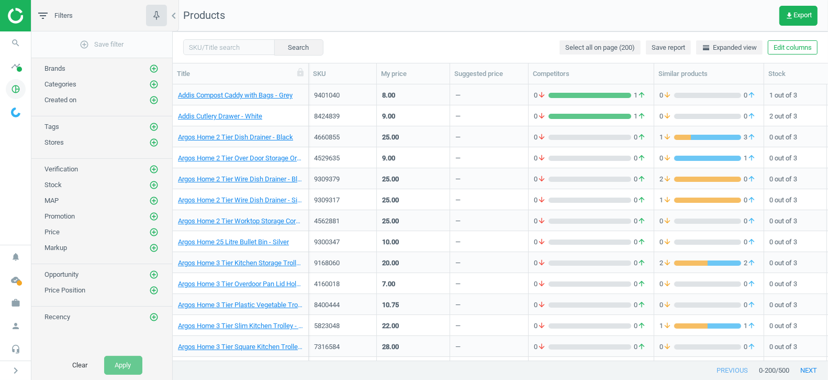
click at [17, 86] on icon "pie_chart_outlined" at bounding box center [16, 89] width 20 height 20
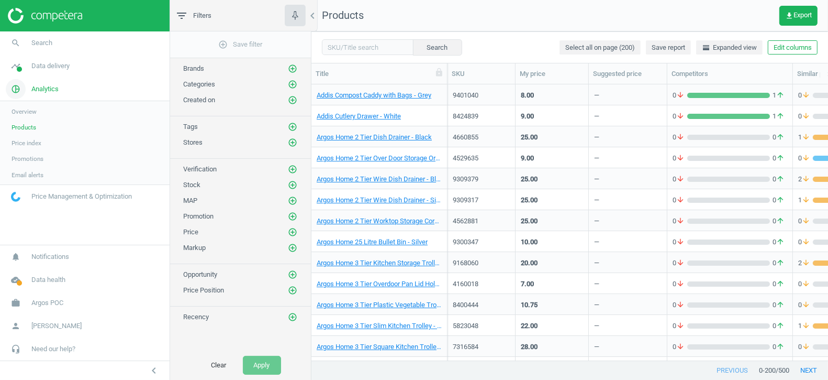
scroll to position [0, 0]
click at [45, 68] on span "Data delivery" at bounding box center [50, 65] width 38 height 9
click at [33, 119] on span "Matches" at bounding box center [23, 120] width 23 height 8
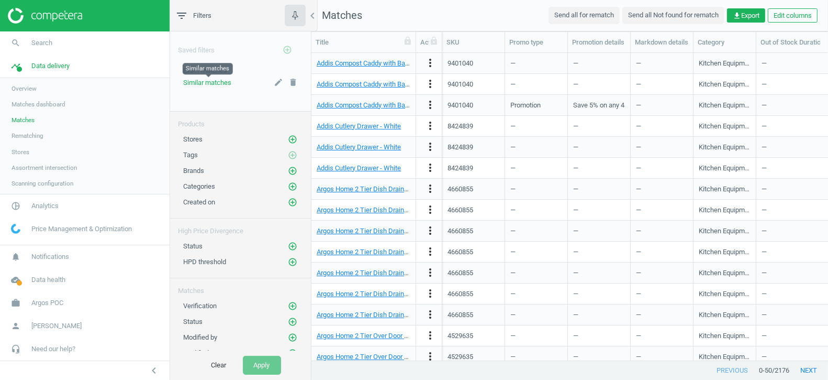
click at [215, 80] on span "Similar matches" at bounding box center [207, 83] width 48 height 8
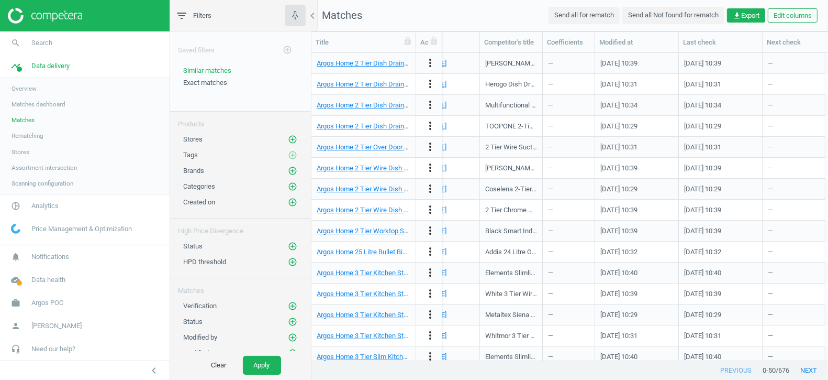
scroll to position [0, 1360]
click at [42, 302] on span "Argos POC" at bounding box center [47, 302] width 32 height 9
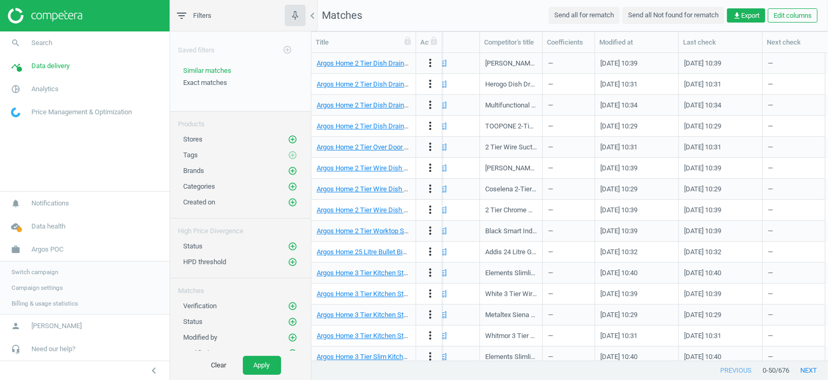
click at [30, 271] on span "Switch campaign" at bounding box center [35, 272] width 47 height 8
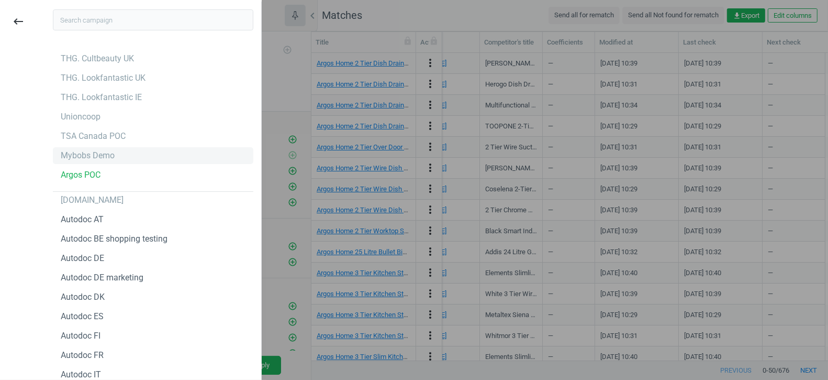
click at [85, 155] on div "Mybobs Demo" at bounding box center [88, 156] width 54 height 12
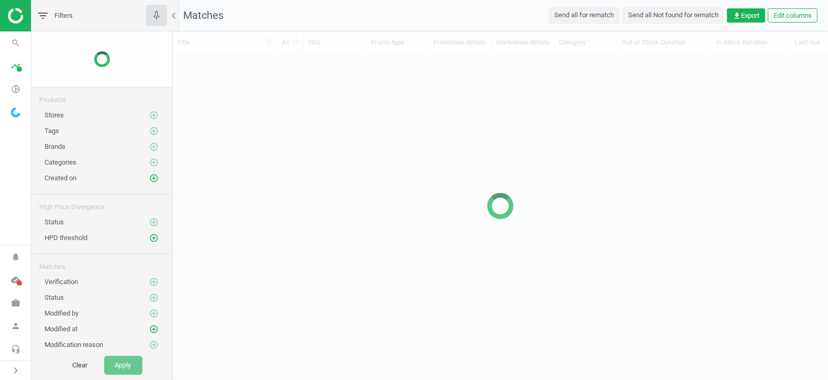
scroll to position [308, 655]
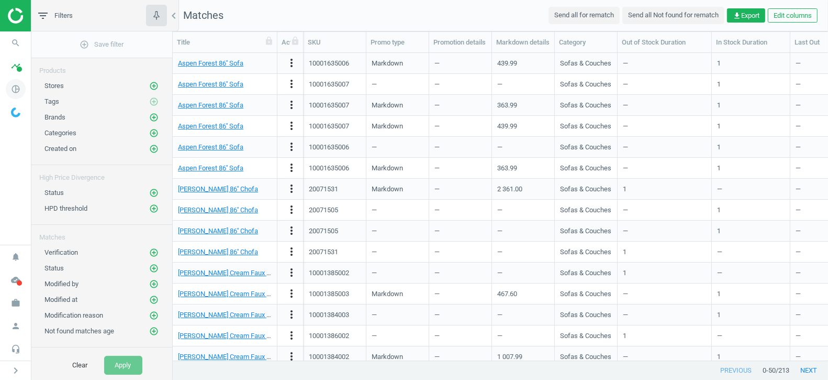
click at [15, 93] on icon "pie_chart_outlined" at bounding box center [16, 89] width 20 height 20
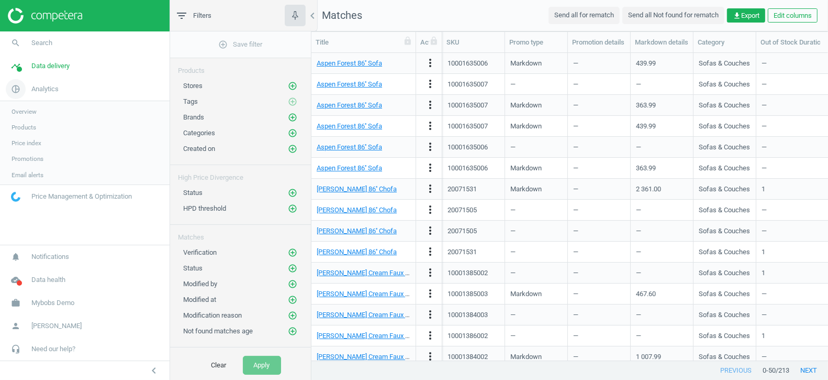
scroll to position [308, 517]
click at [27, 125] on span "Products" at bounding box center [24, 127] width 25 height 8
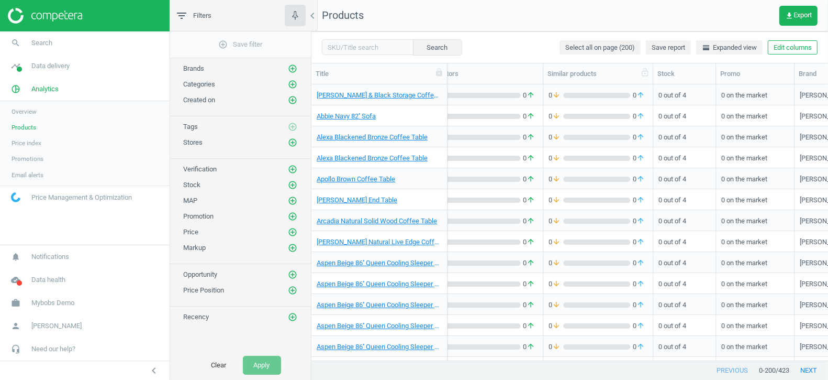
click at [573, 74] on div "Similar products" at bounding box center [598, 73] width 101 height 9
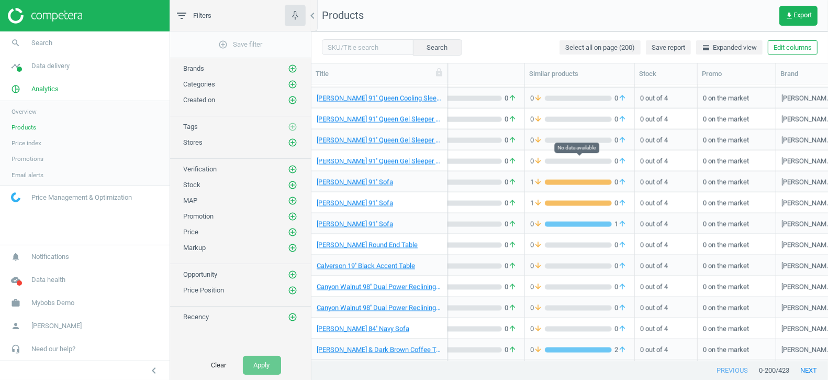
click at [576, 161] on div "grid" at bounding box center [578, 161] width 67 height 5
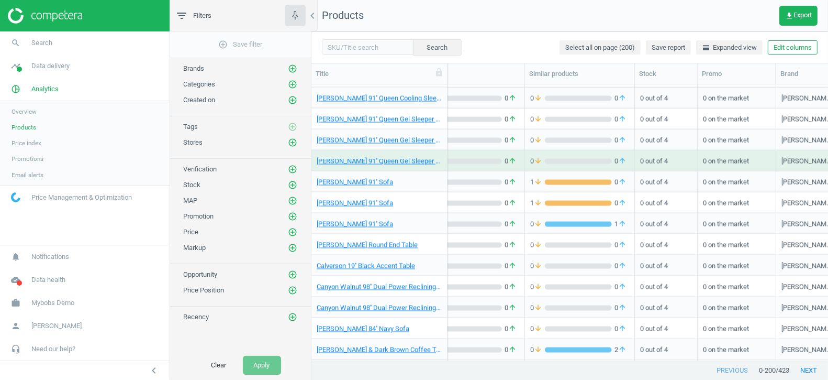
click at [576, 161] on div "grid" at bounding box center [578, 161] width 67 height 5
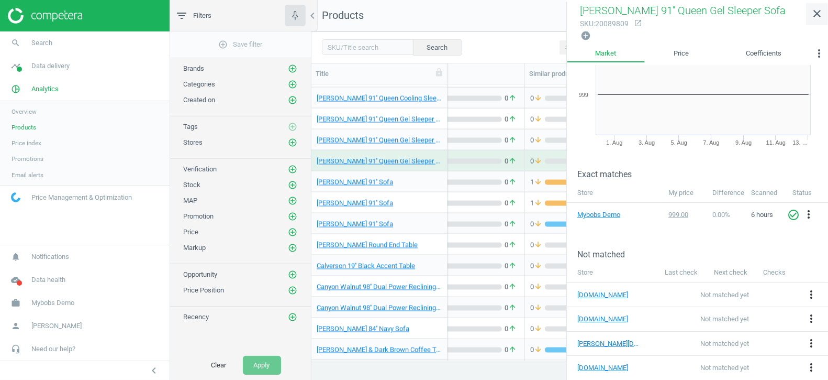
click at [818, 18] on icon "close" at bounding box center [817, 13] width 13 height 13
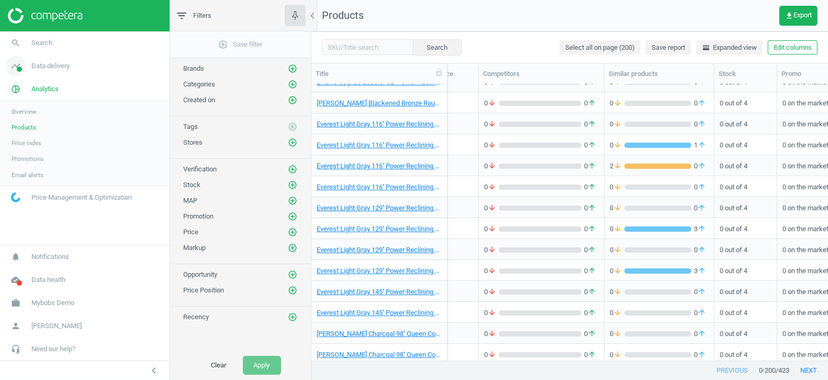
click at [53, 61] on span "Data delivery" at bounding box center [50, 65] width 38 height 9
click at [27, 118] on span "Matches" at bounding box center [23, 120] width 23 height 8
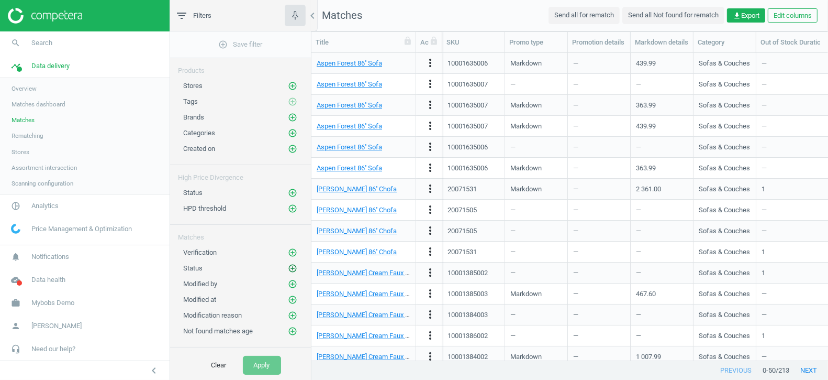
click at [296, 263] on icon "add_circle_outline" at bounding box center [292, 267] width 9 height 9
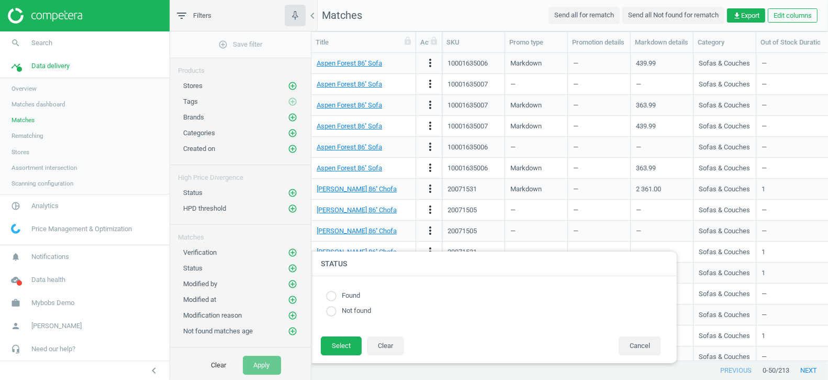
click at [332, 298] on input "radio" at bounding box center [331, 296] width 10 height 10
radio input "true"
click at [343, 346] on button "Select" at bounding box center [341, 345] width 41 height 19
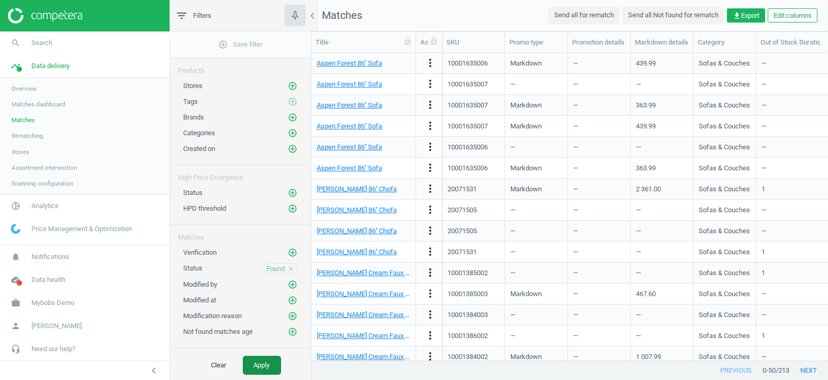
click at [262, 366] on button "Apply" at bounding box center [262, 364] width 38 height 19
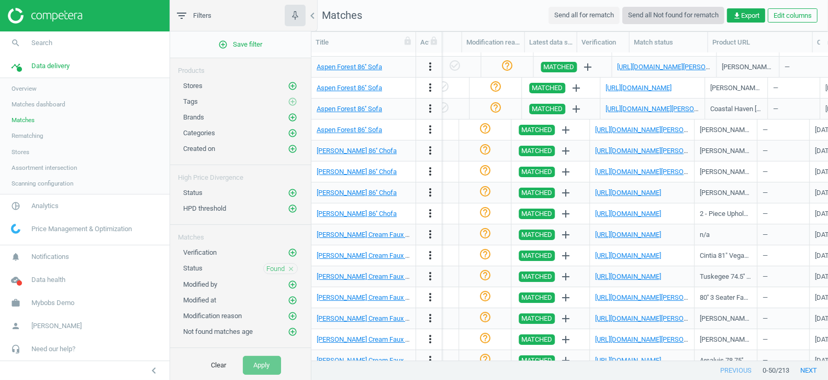
scroll to position [0, 900]
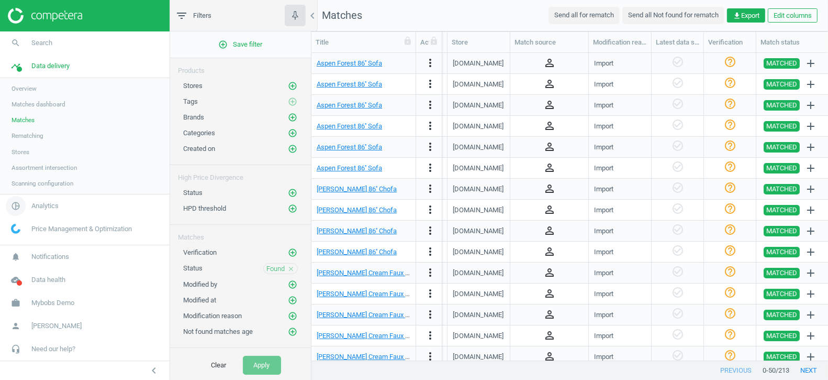
click at [44, 203] on span "Analytics" at bounding box center [44, 205] width 27 height 9
click at [28, 129] on span "Products" at bounding box center [24, 127] width 25 height 8
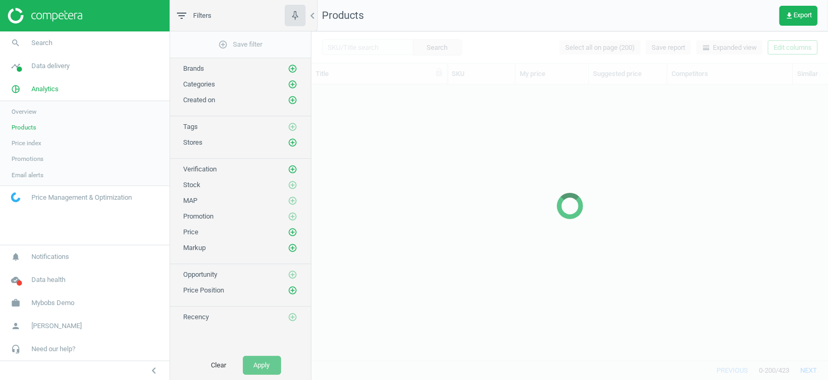
scroll to position [1524, 0]
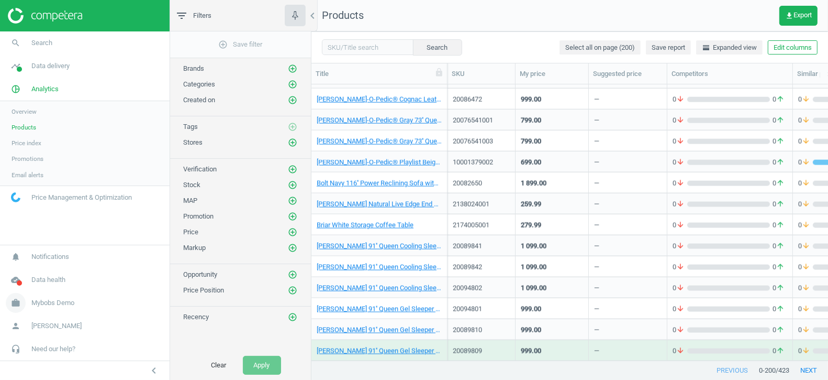
click at [58, 302] on span "Mybobs Demo" at bounding box center [52, 302] width 43 height 9
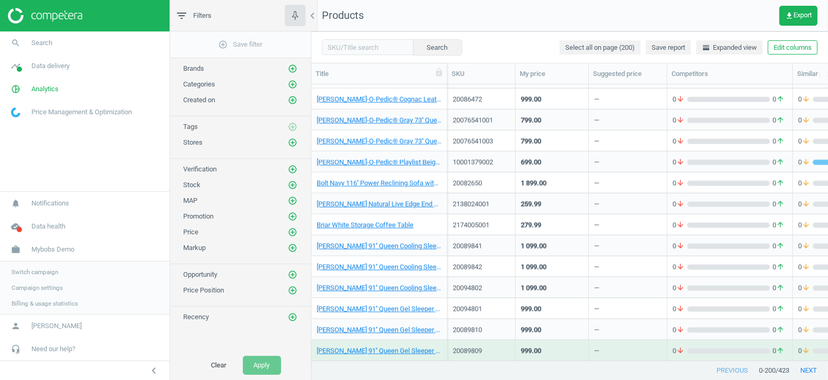
click at [31, 267] on link "Switch campaign" at bounding box center [85, 272] width 170 height 16
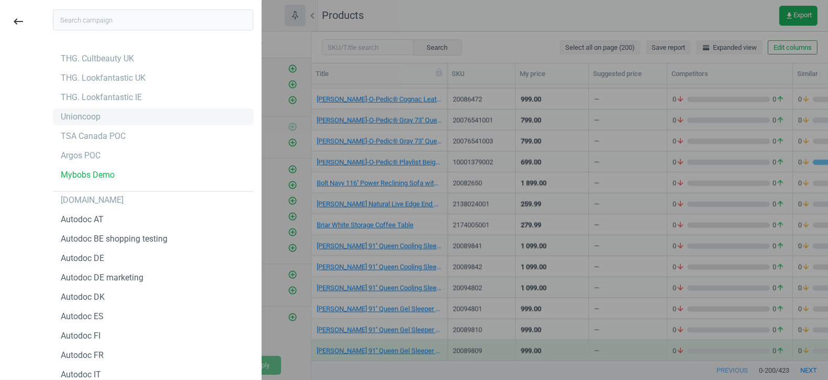
click at [81, 120] on div "Unioncoop" at bounding box center [81, 117] width 40 height 12
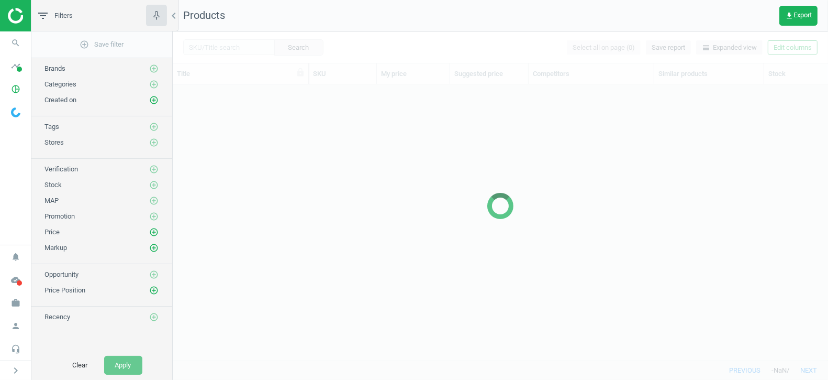
scroll to position [276, 655]
